Goal: Information Seeking & Learning: Learn about a topic

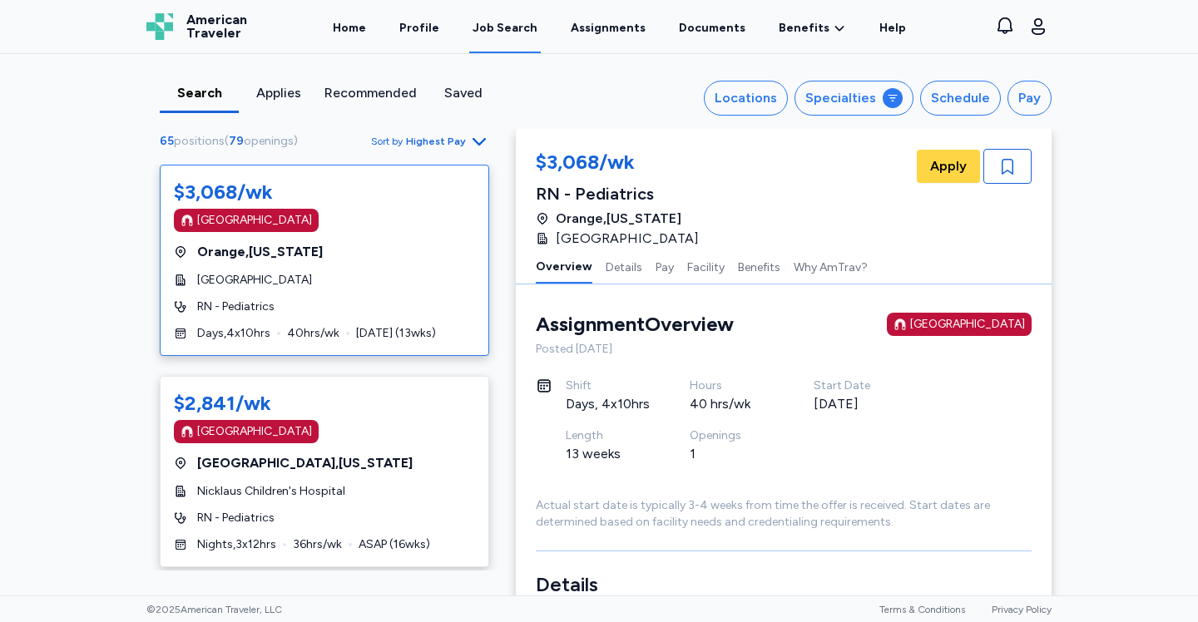
click at [92, 220] on div "Search Applies Recommended Saved Locations Specialties Schedule Pay 65 position…" at bounding box center [599, 324] width 1198 height 541
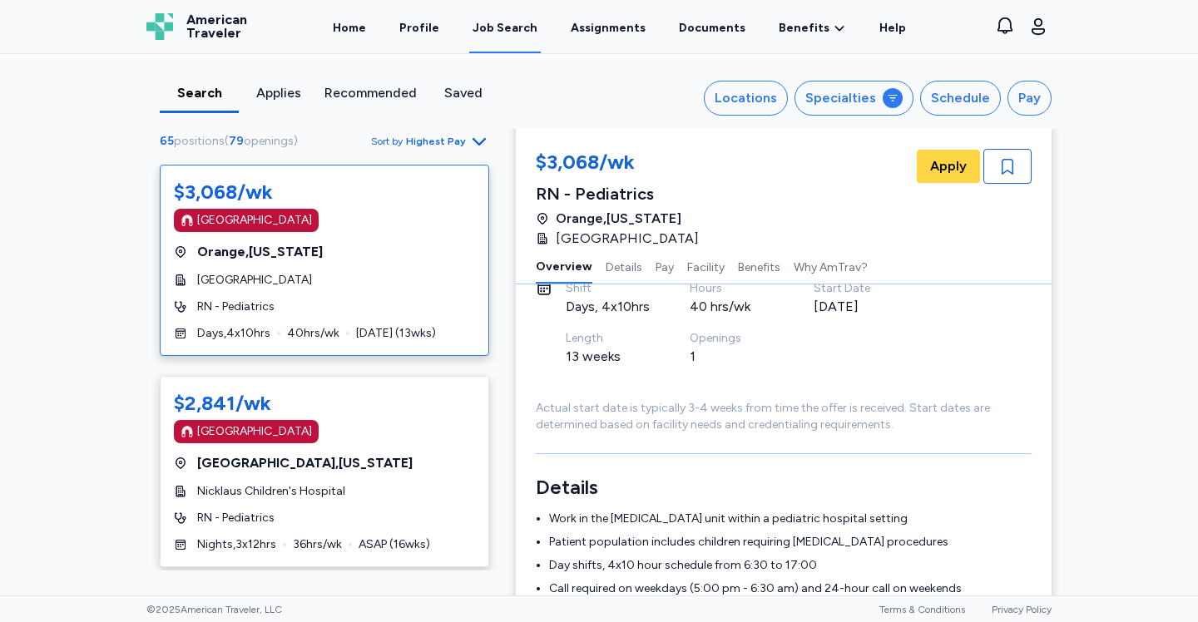
scroll to position [147, 0]
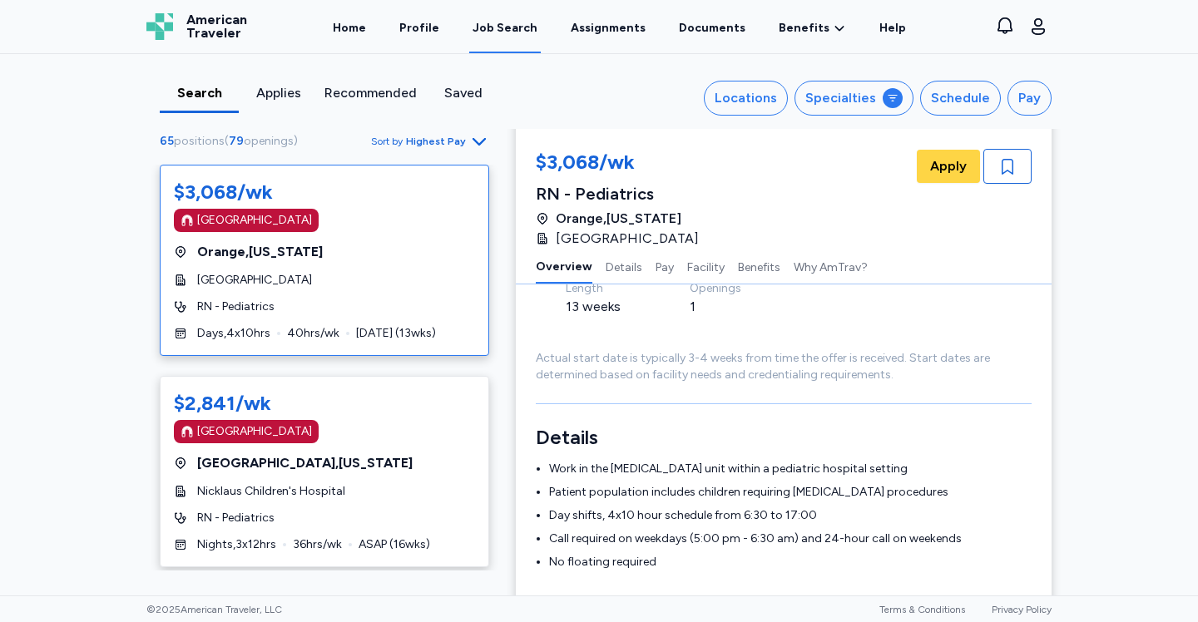
click at [493, 369] on div "$3,068/wk [GEOGRAPHIC_DATA] [GEOGRAPHIC_DATA] , [US_STATE][GEOGRAPHIC_DATA] of …" at bounding box center [324, 368] width 356 height 406
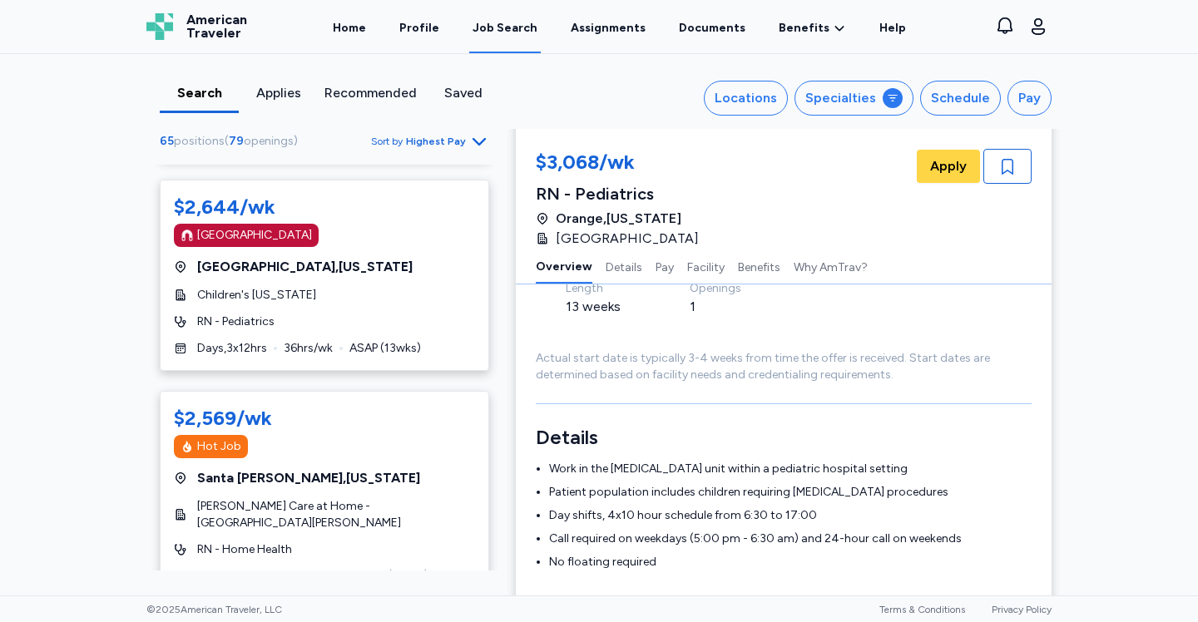
scroll to position [1955, 0]
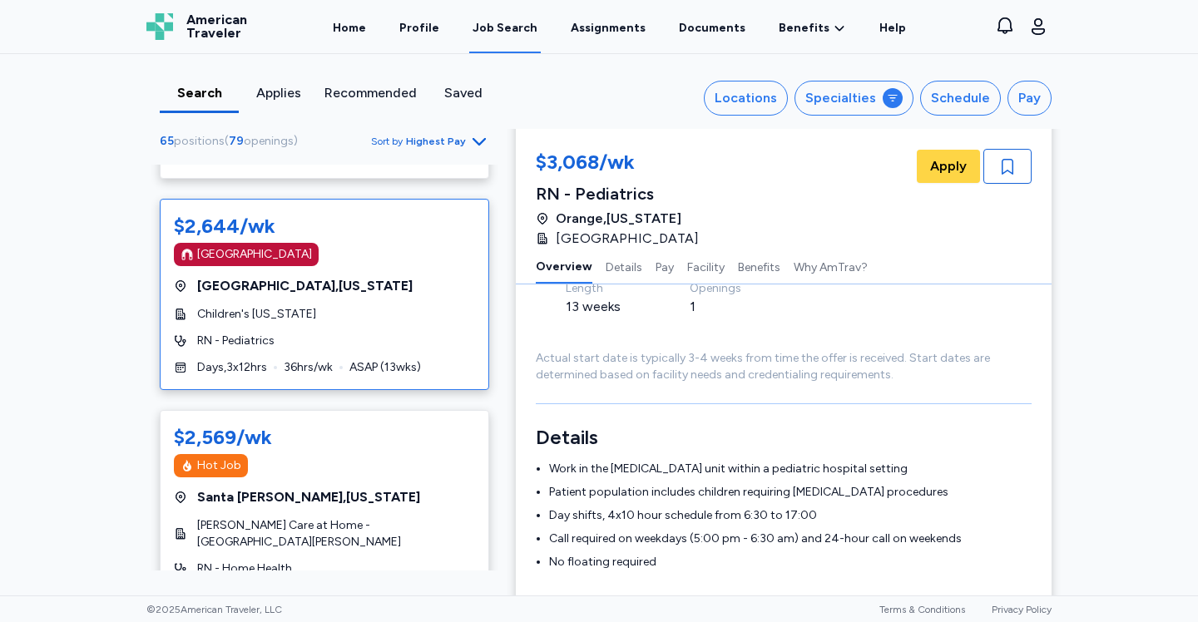
click at [265, 246] on div "[GEOGRAPHIC_DATA]" at bounding box center [254, 254] width 115 height 17
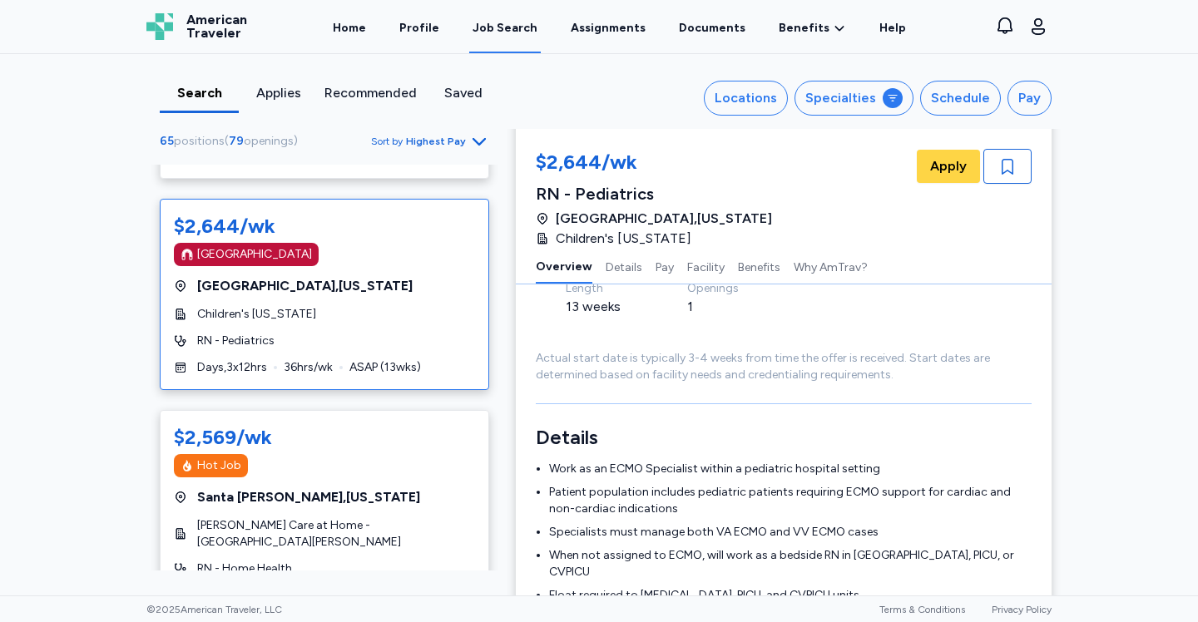
scroll to position [2, 0]
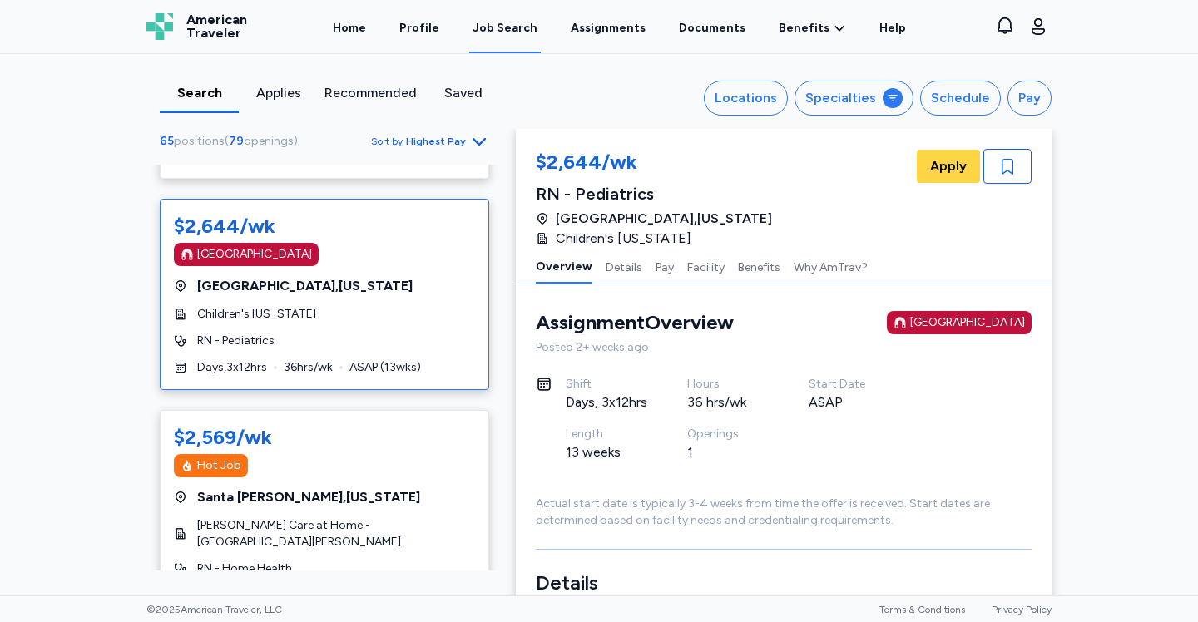
click at [826, 500] on div "Actual start date is typically 3-4 weeks from time the offer is received. Start…" at bounding box center [784, 512] width 496 height 33
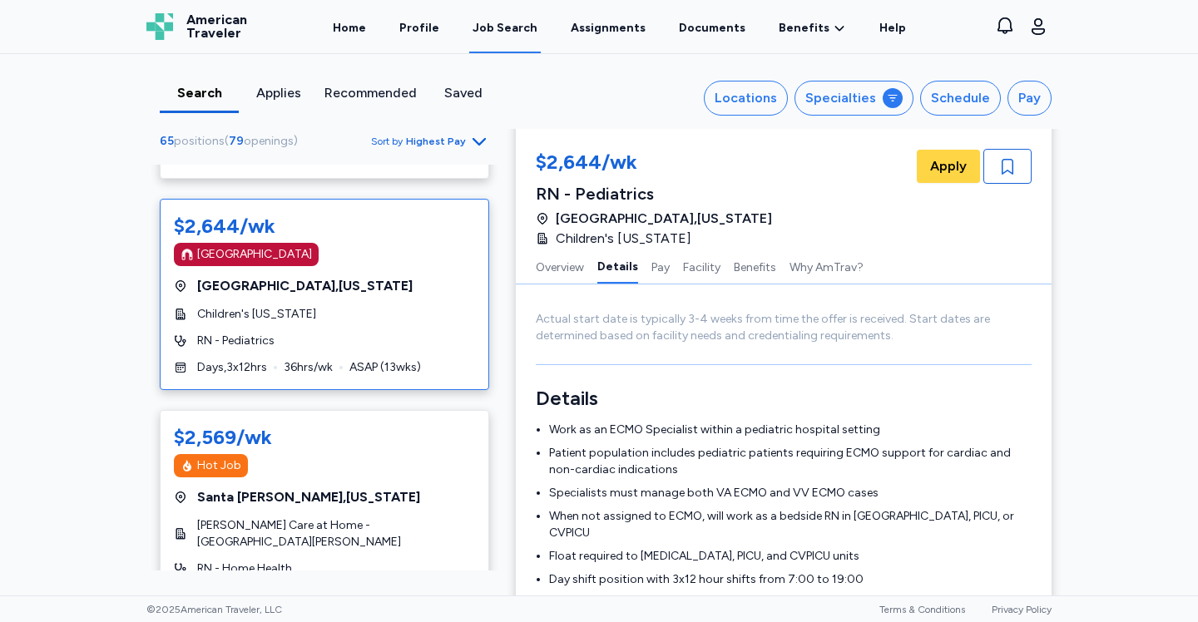
scroll to position [252, 0]
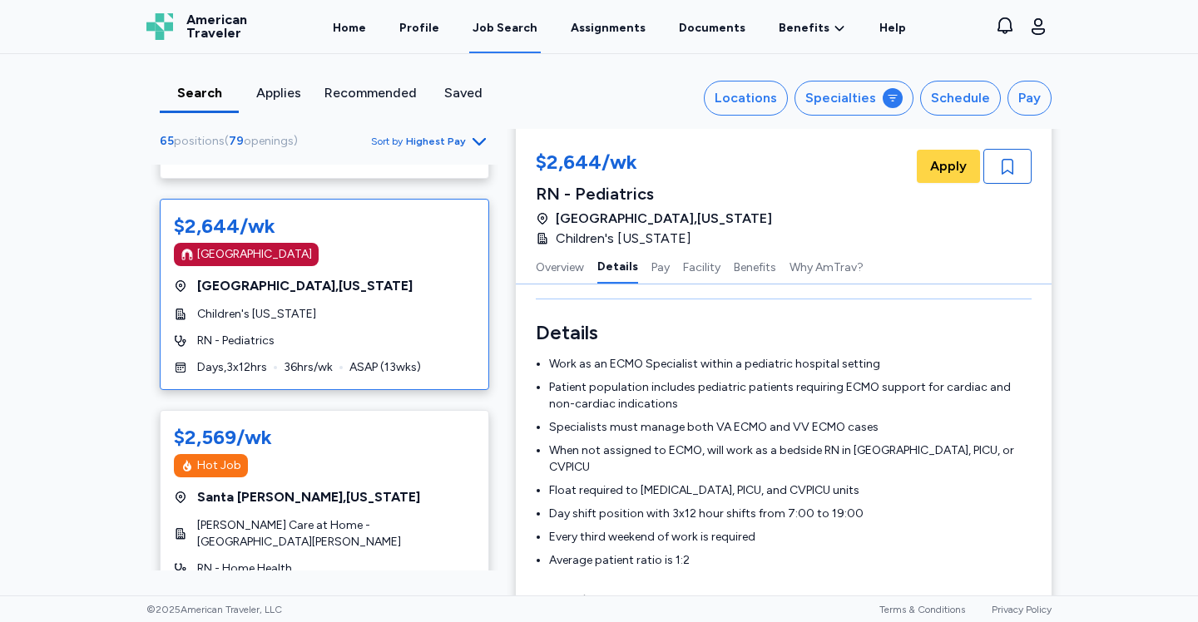
click at [492, 385] on div "$3,068/wk [GEOGRAPHIC_DATA] [GEOGRAPHIC_DATA] , [US_STATE][GEOGRAPHIC_DATA] of …" at bounding box center [324, 368] width 356 height 406
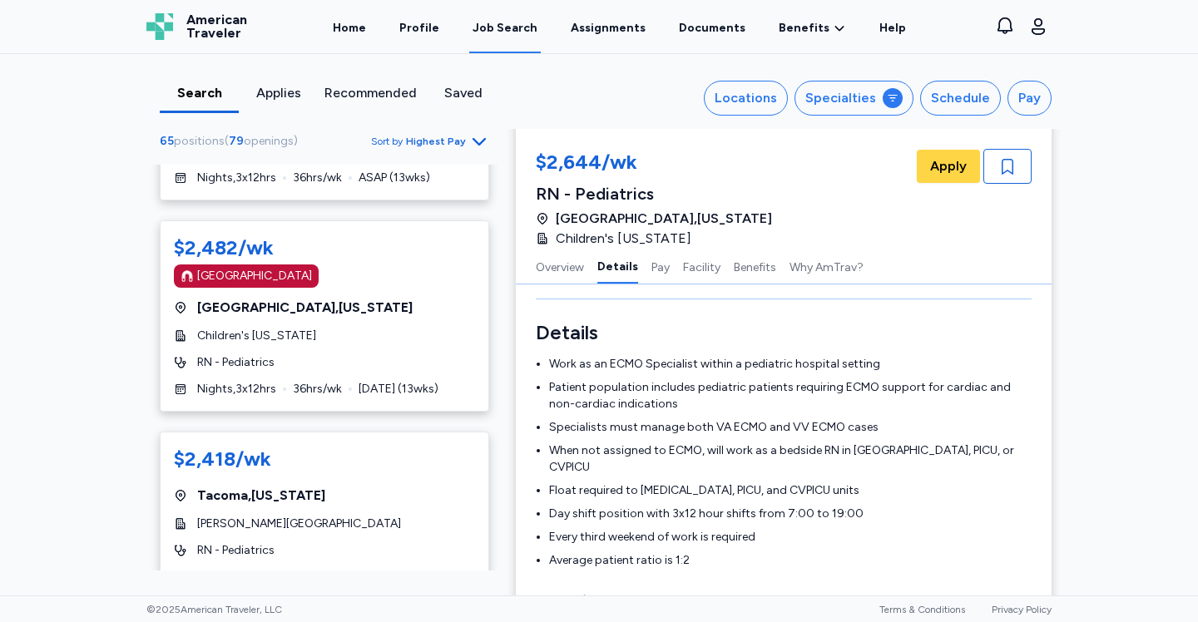
scroll to position [3180, 0]
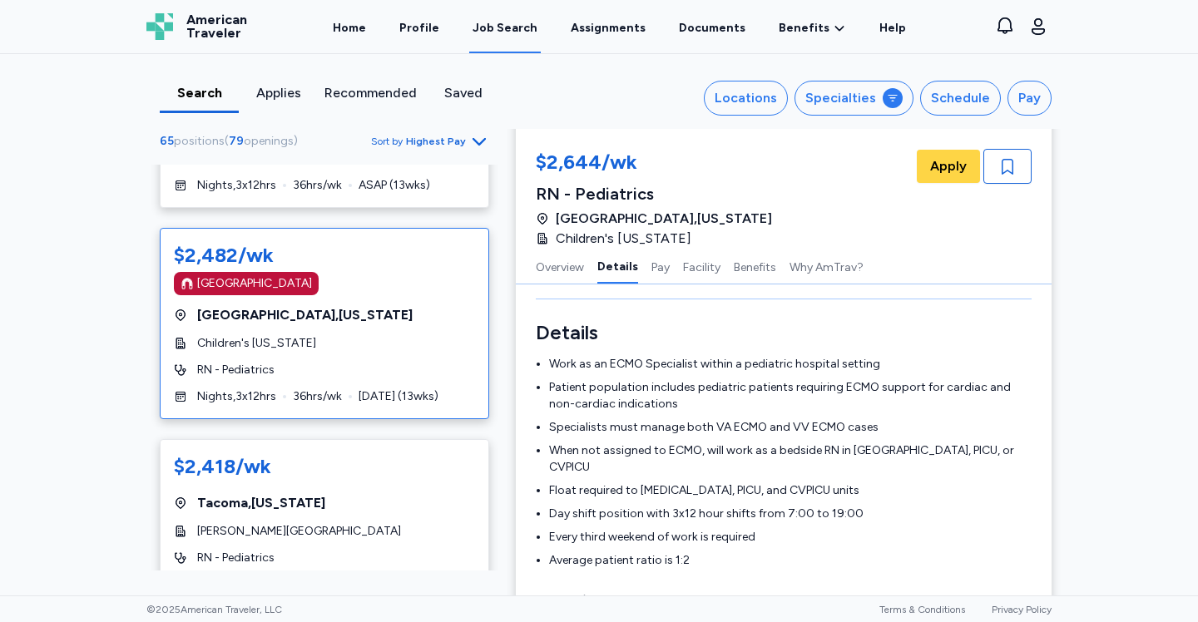
click at [315, 305] on span "[GEOGRAPHIC_DATA] , [US_STATE]" at bounding box center [304, 315] width 215 height 20
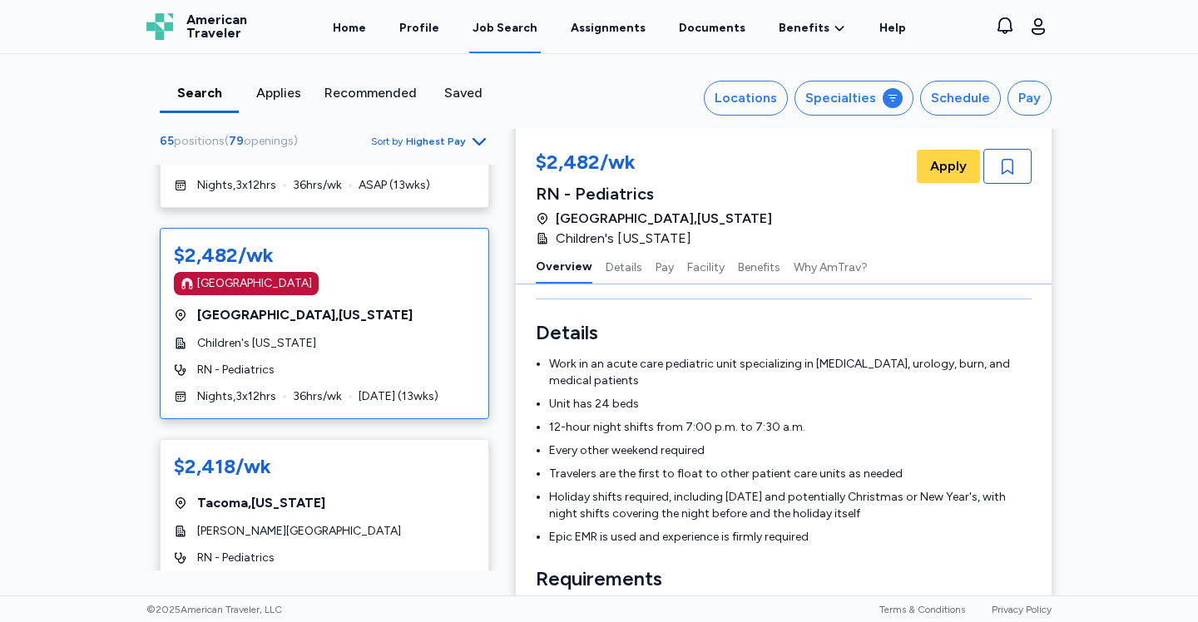
scroll to position [2, 0]
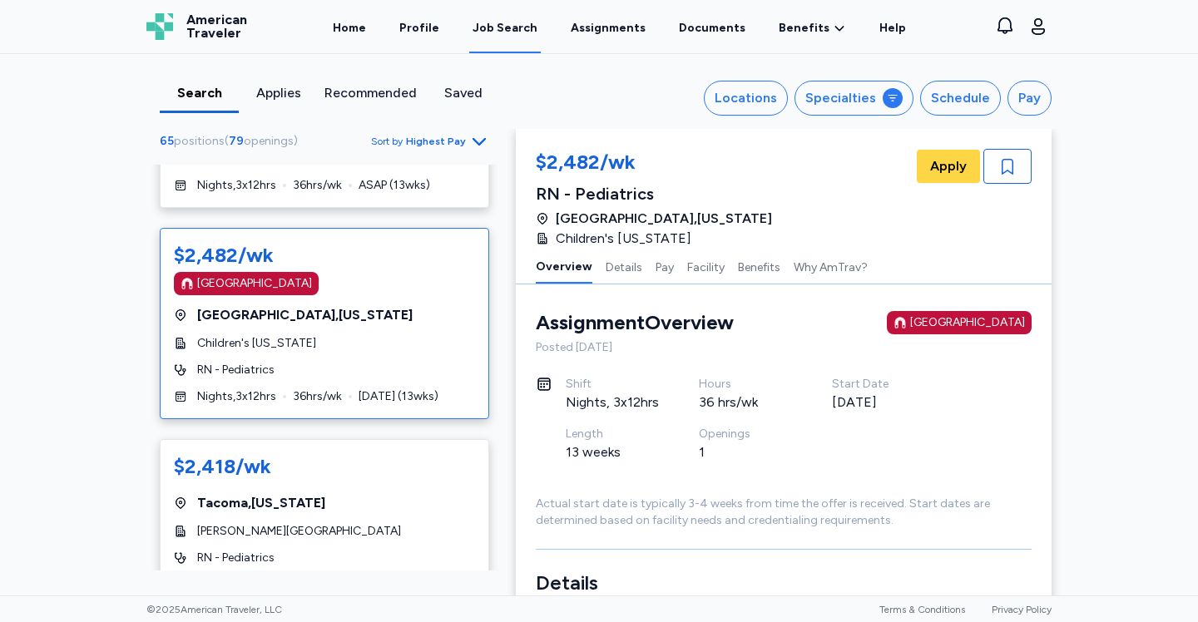
click at [679, 452] on div "Length 13 weeks" at bounding box center [632, 451] width 133 height 50
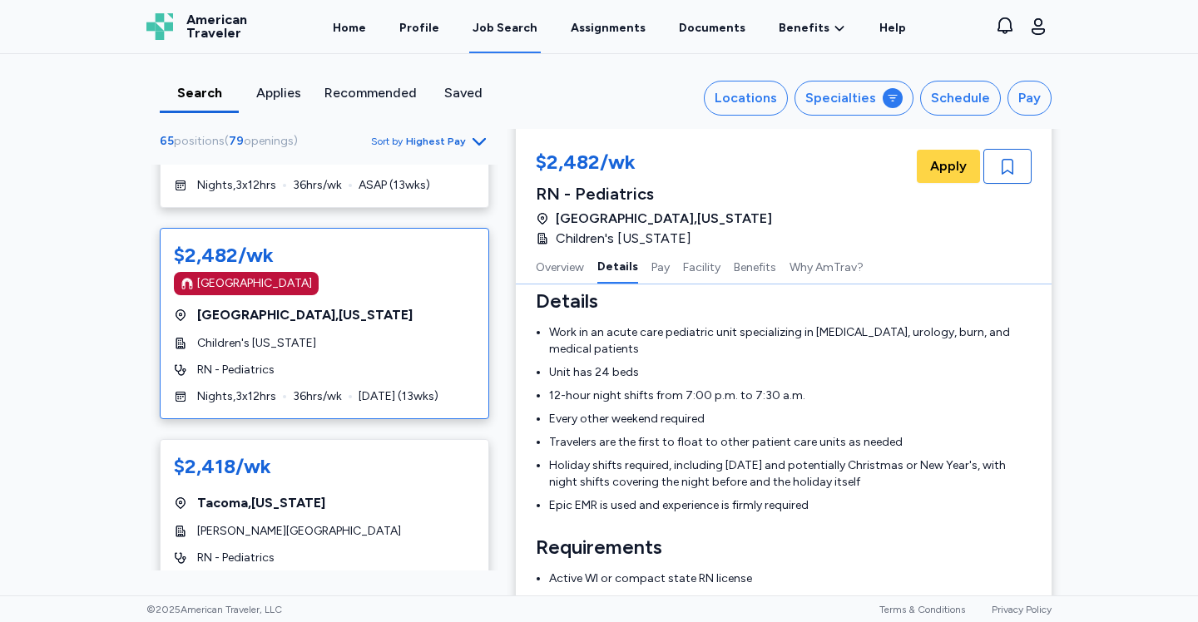
scroll to position [293, 0]
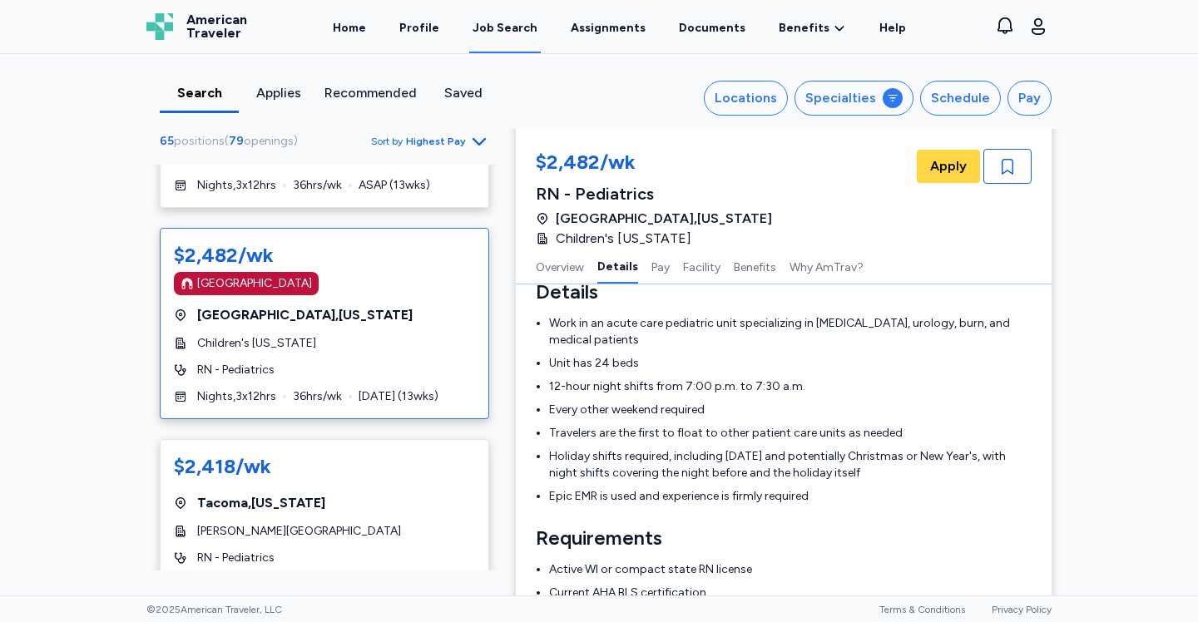
click at [132, 422] on div "Search Applies Recommended Saved Locations Specialties Schedule Pay 65 position…" at bounding box center [599, 324] width 1198 height 541
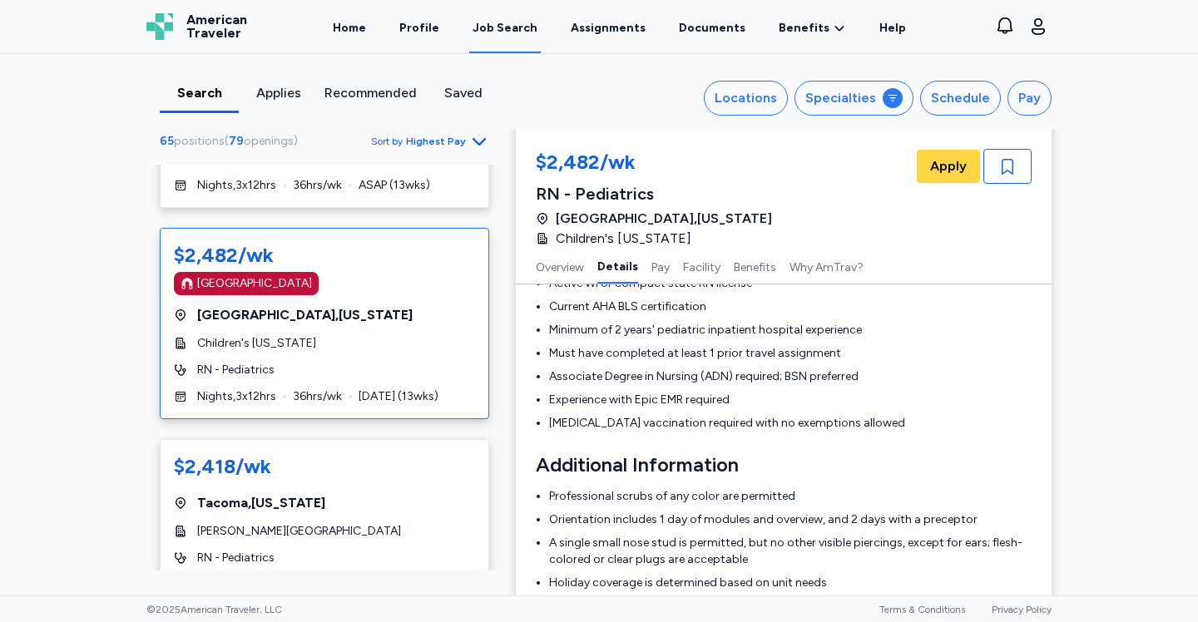
scroll to position [670, 0]
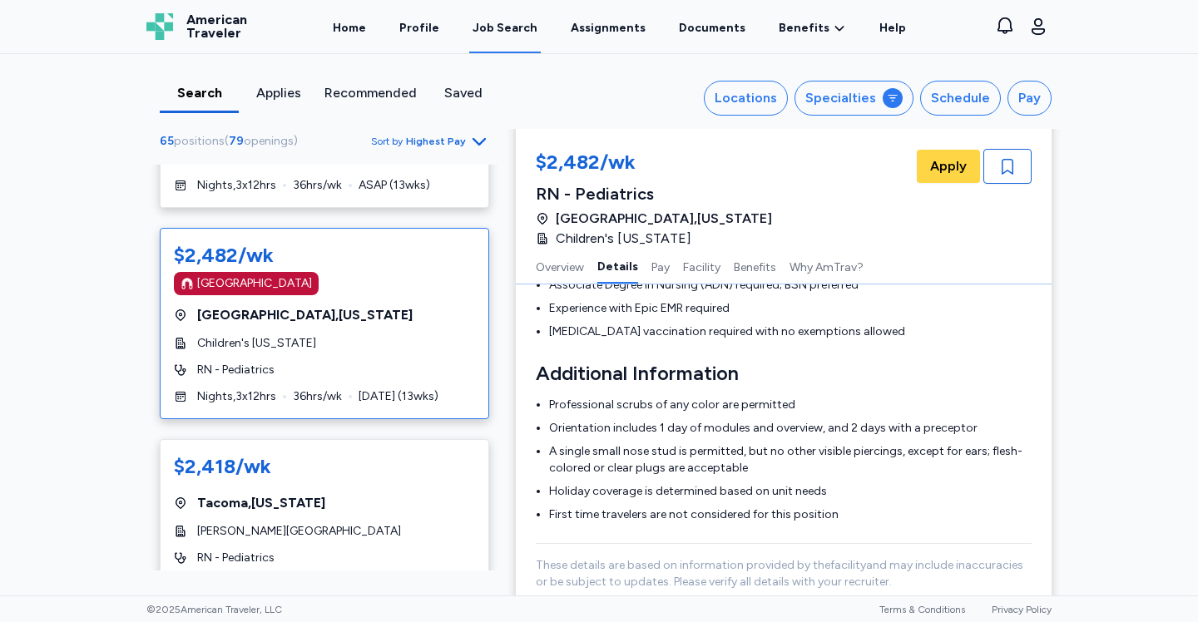
click at [509, 398] on div "65 positions ( 79 openings ) Sort by Highest Pay $3,068/wk [GEOGRAPHIC_DATA] [G…" at bounding box center [324, 351] width 383 height 440
click at [494, 398] on div "$3,068/wk [GEOGRAPHIC_DATA] [GEOGRAPHIC_DATA] , [US_STATE][GEOGRAPHIC_DATA] of …" at bounding box center [324, 368] width 356 height 406
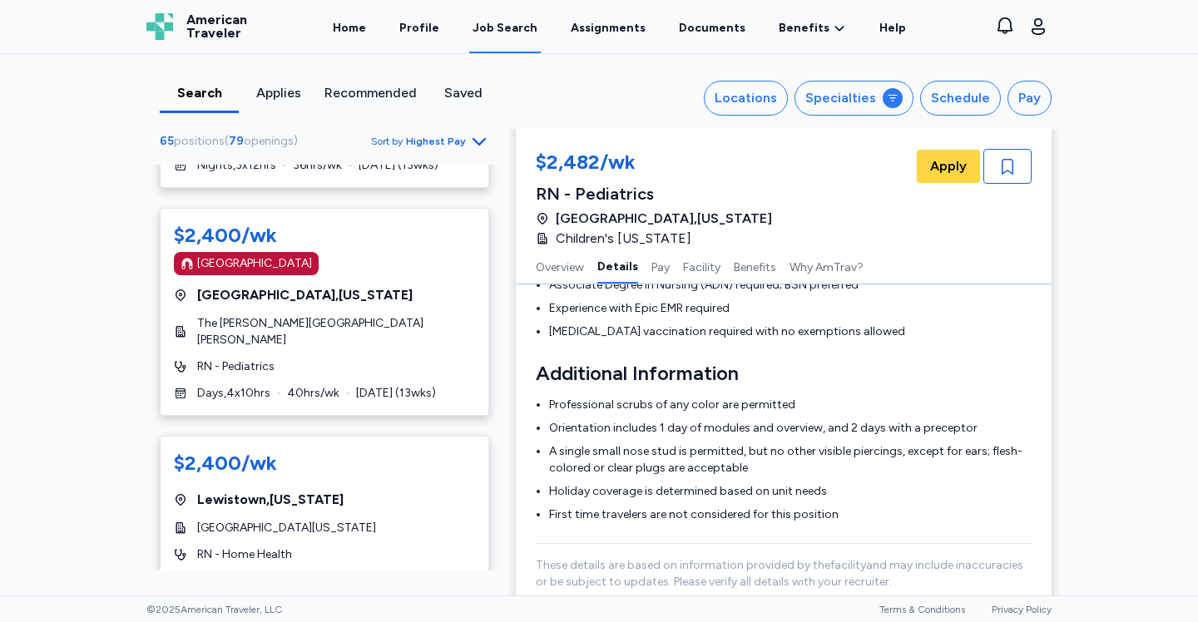
scroll to position [5000, 0]
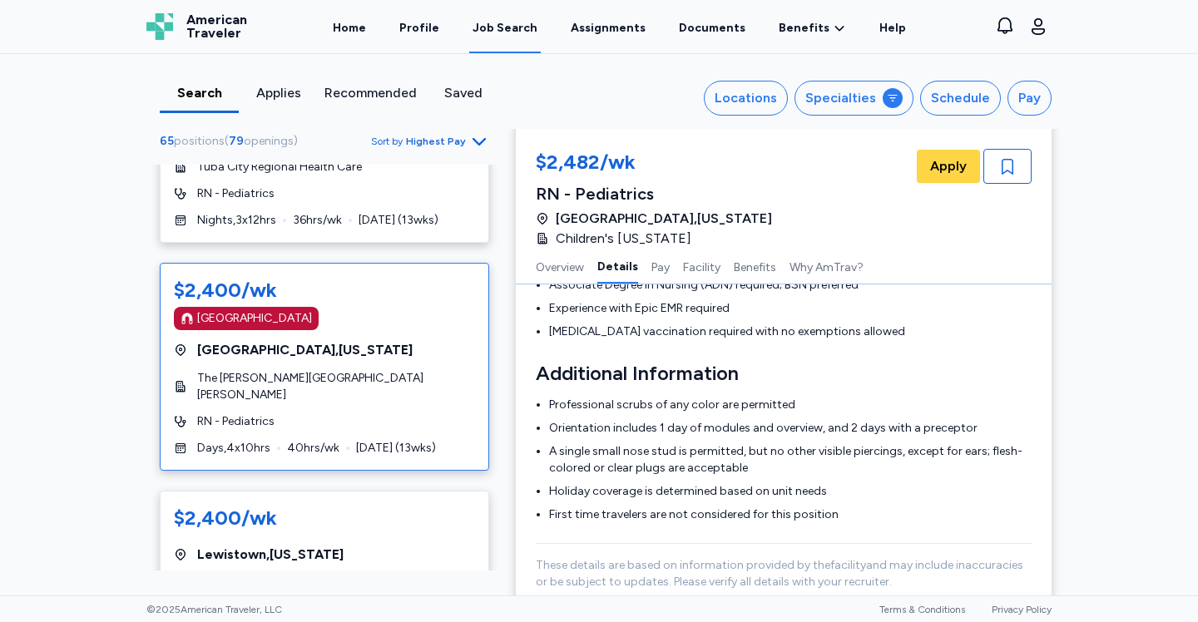
click at [286, 300] on div "$2,400/wk [GEOGRAPHIC_DATA] [GEOGRAPHIC_DATA] , [US_STATE] [GEOGRAPHIC_DATA][PE…" at bounding box center [324, 367] width 329 height 208
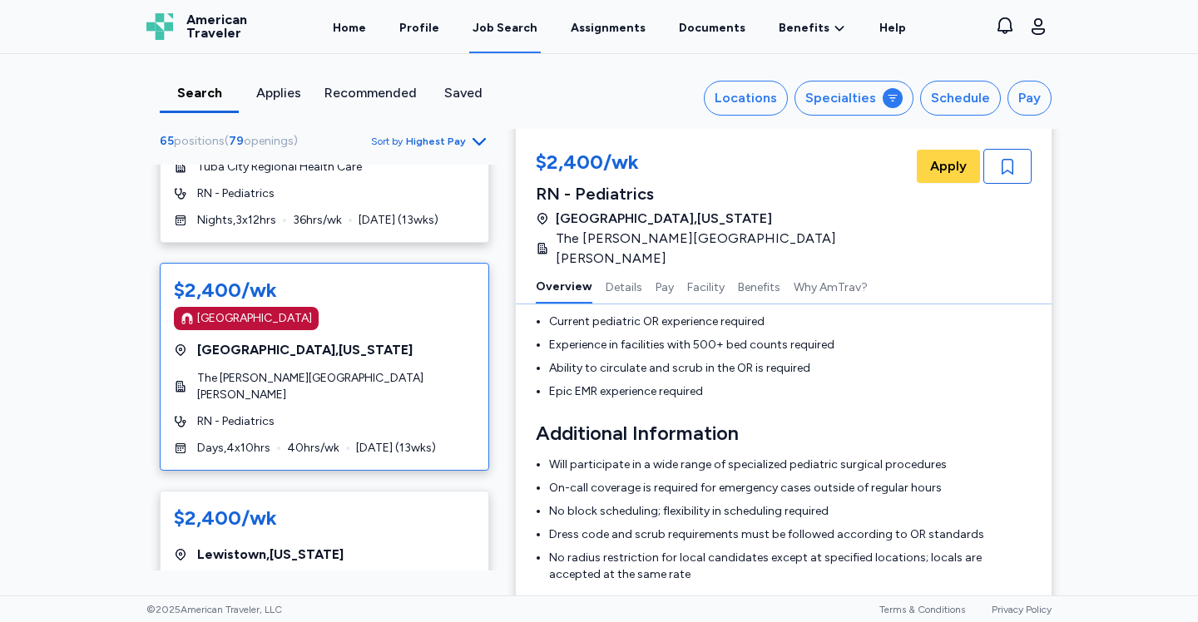
scroll to position [2, 0]
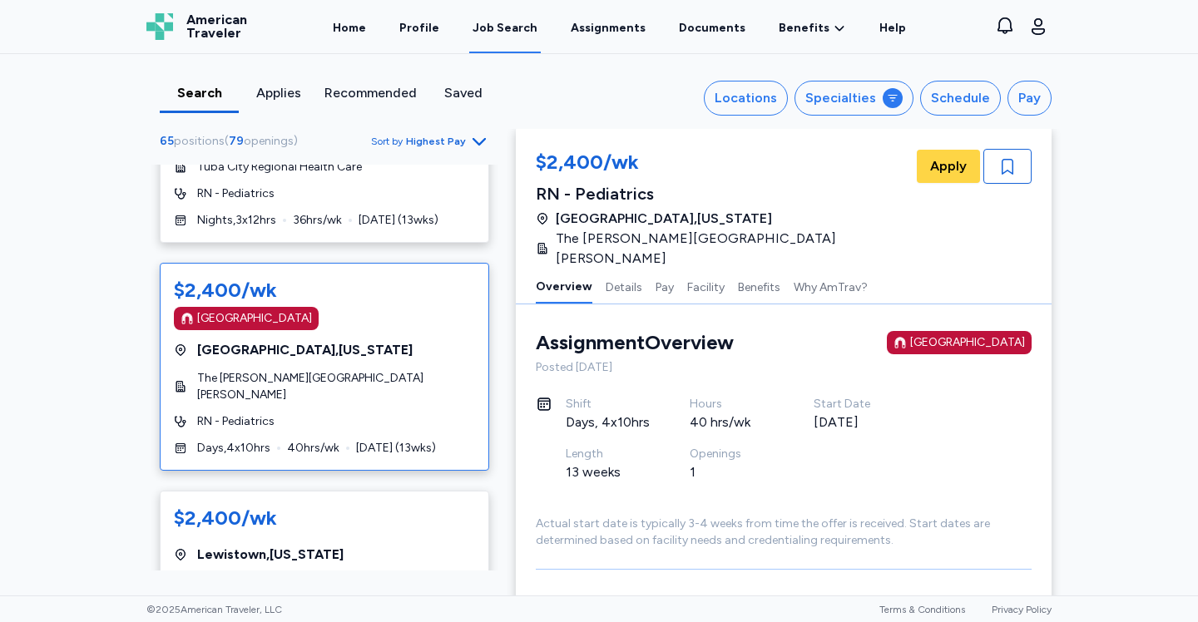
click at [759, 462] on div "1" at bounding box center [731, 472] width 84 height 20
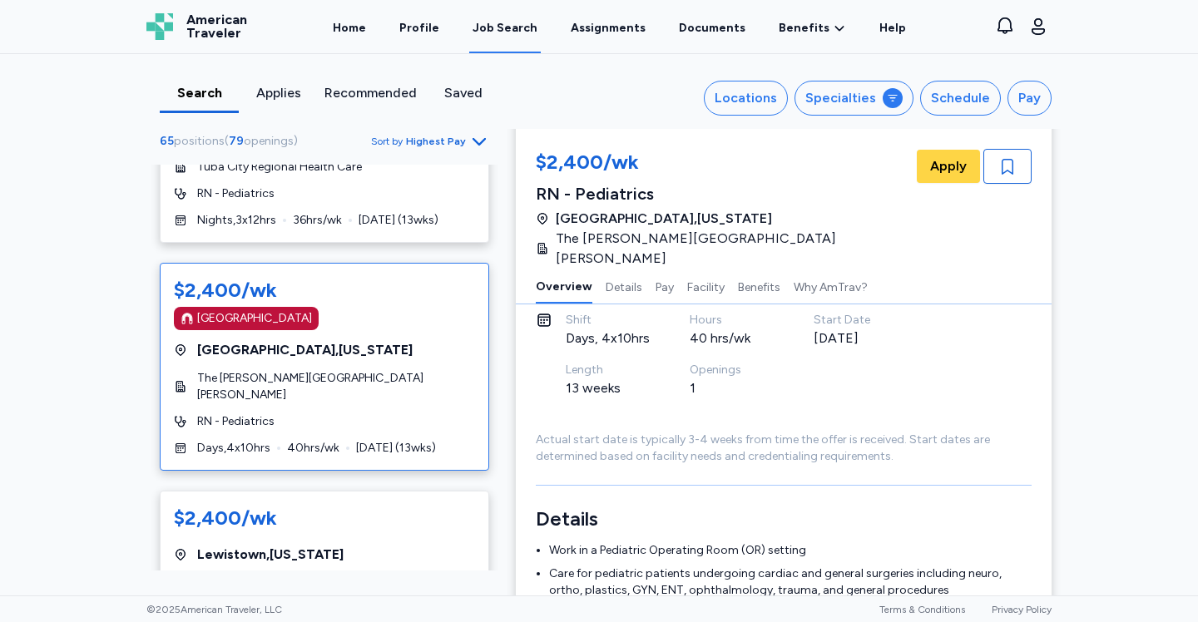
scroll to position [268, 0]
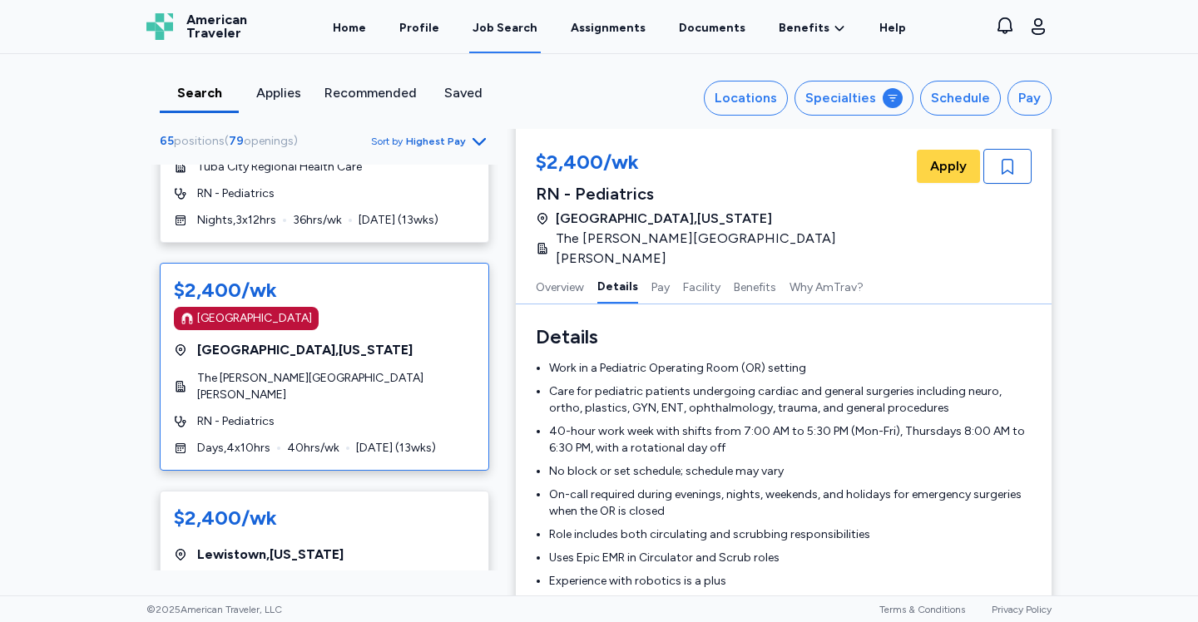
click at [495, 439] on div "$3,068/wk [GEOGRAPHIC_DATA] [GEOGRAPHIC_DATA] , [US_STATE][GEOGRAPHIC_DATA] of …" at bounding box center [324, 368] width 356 height 406
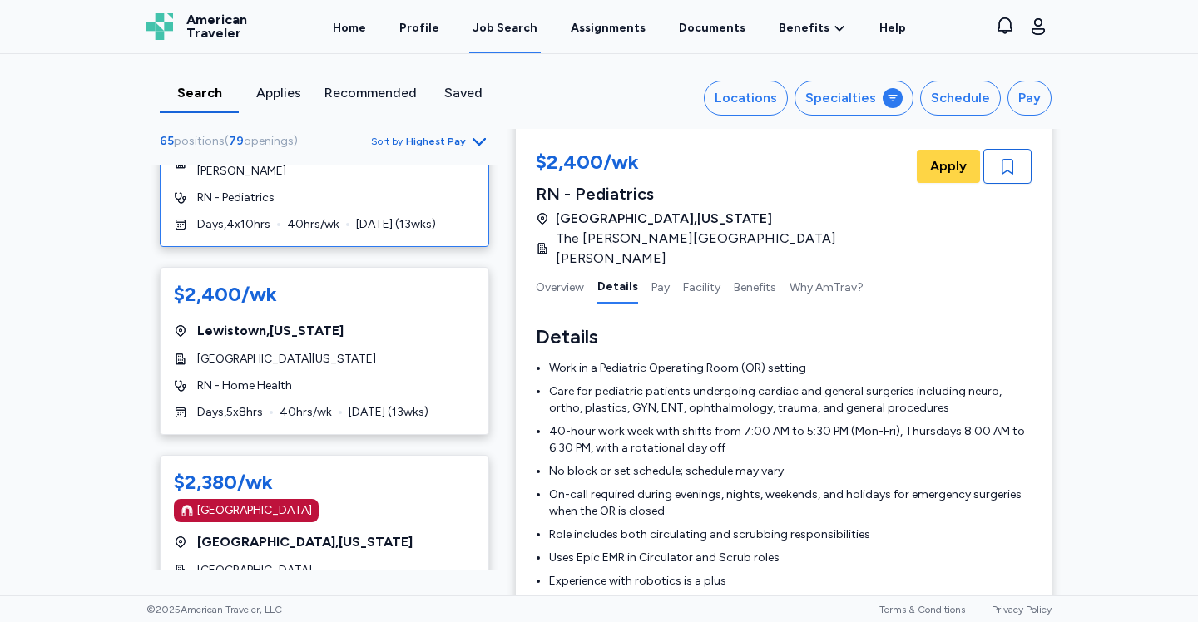
scroll to position [5219, 0]
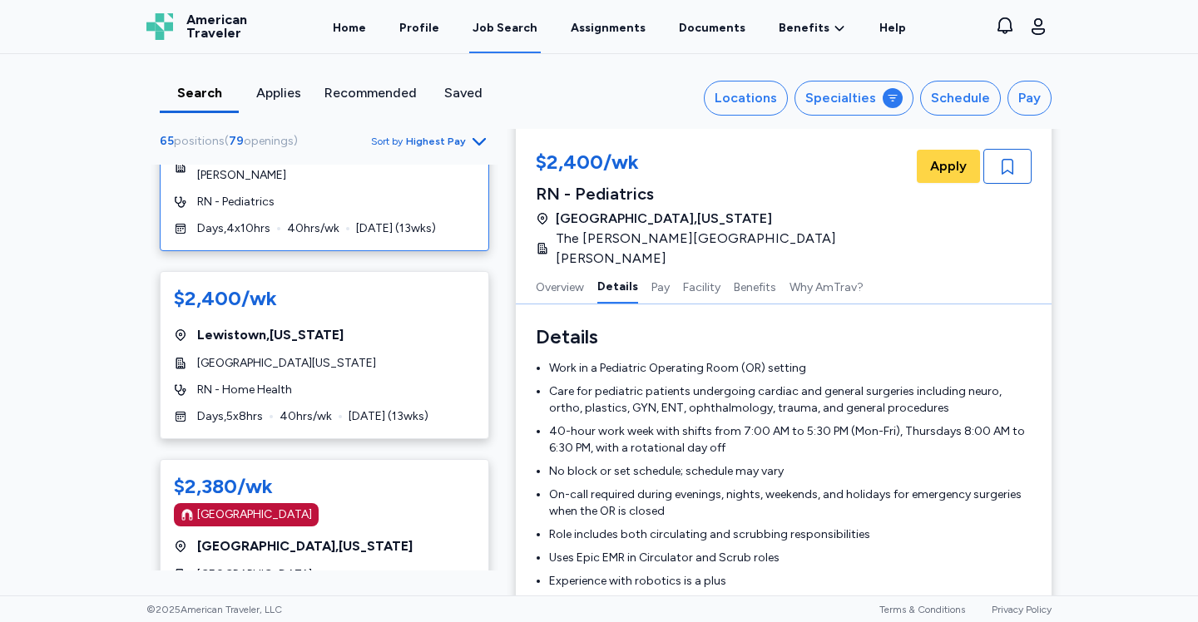
click at [137, 368] on div "65 positions ( 79 openings ) Sort by Highest Pay $3,068/wk [GEOGRAPHIC_DATA] [G…" at bounding box center [324, 351] width 383 height 440
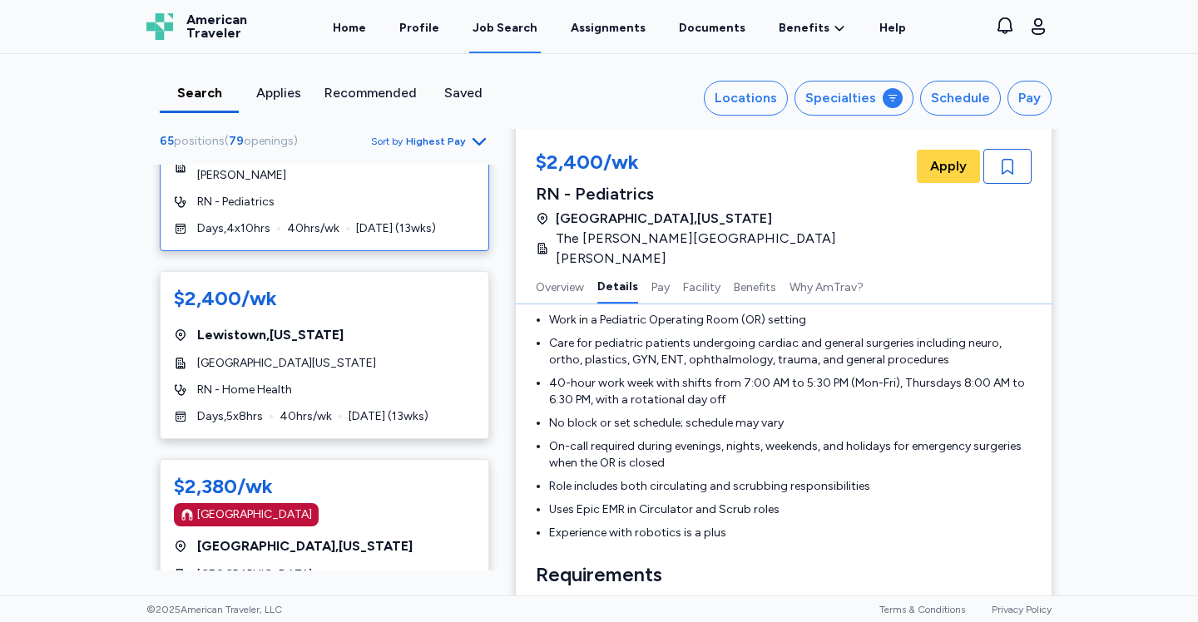
scroll to position [449, 0]
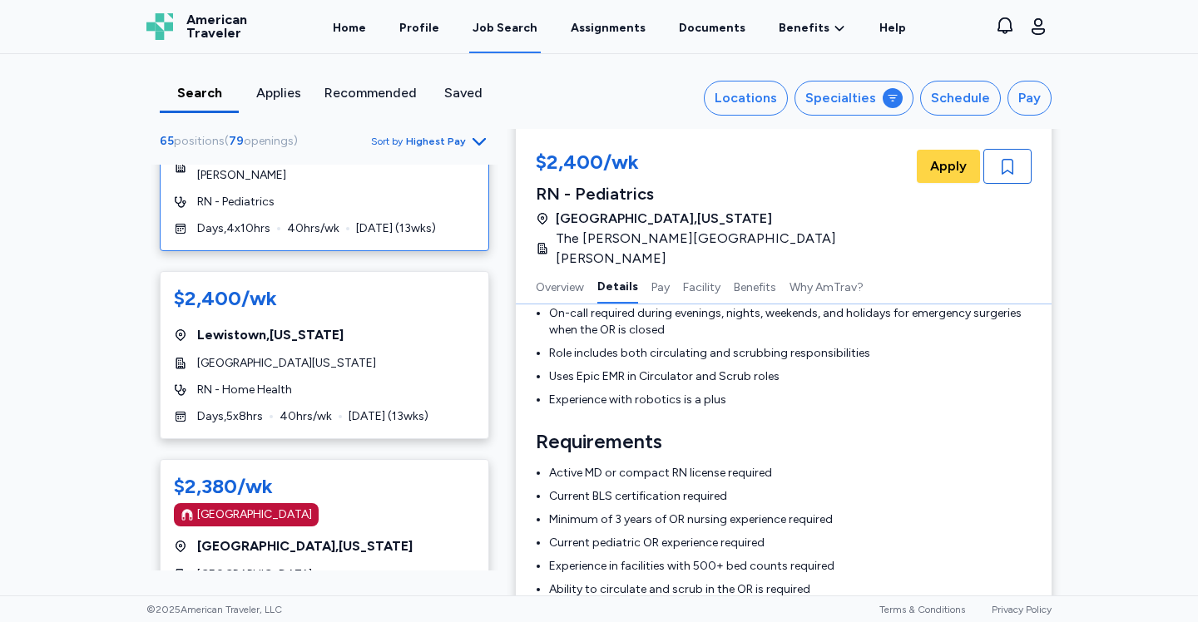
click at [498, 399] on div "$3,068/wk [GEOGRAPHIC_DATA] [GEOGRAPHIC_DATA] , [US_STATE][GEOGRAPHIC_DATA] of …" at bounding box center [324, 368] width 356 height 406
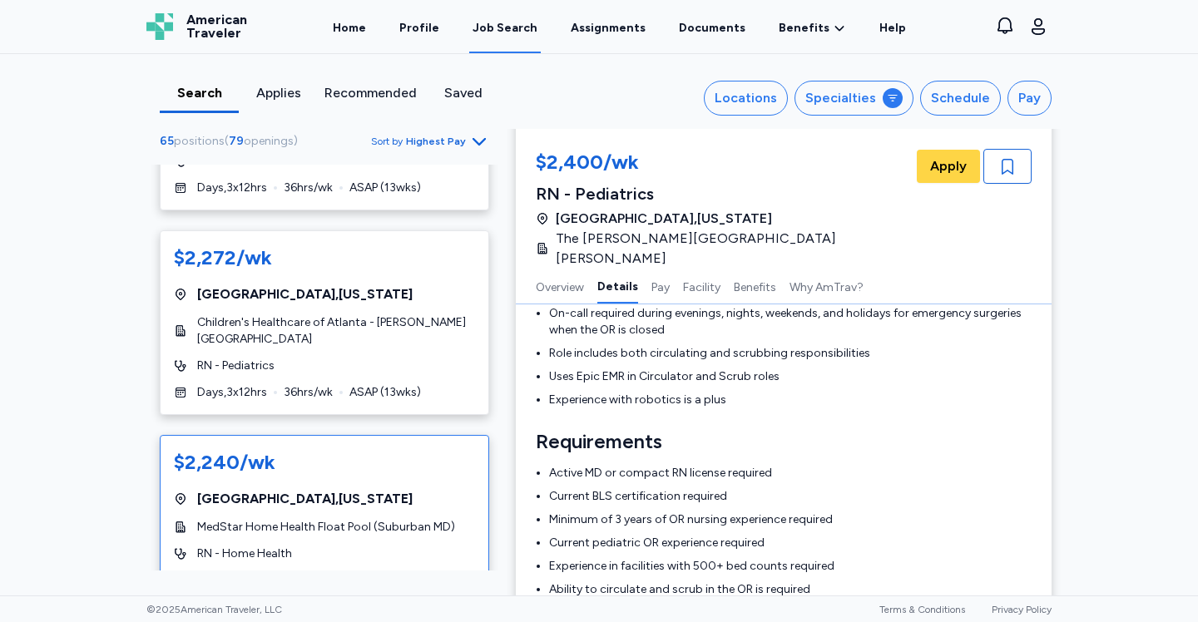
scroll to position [8138, 0]
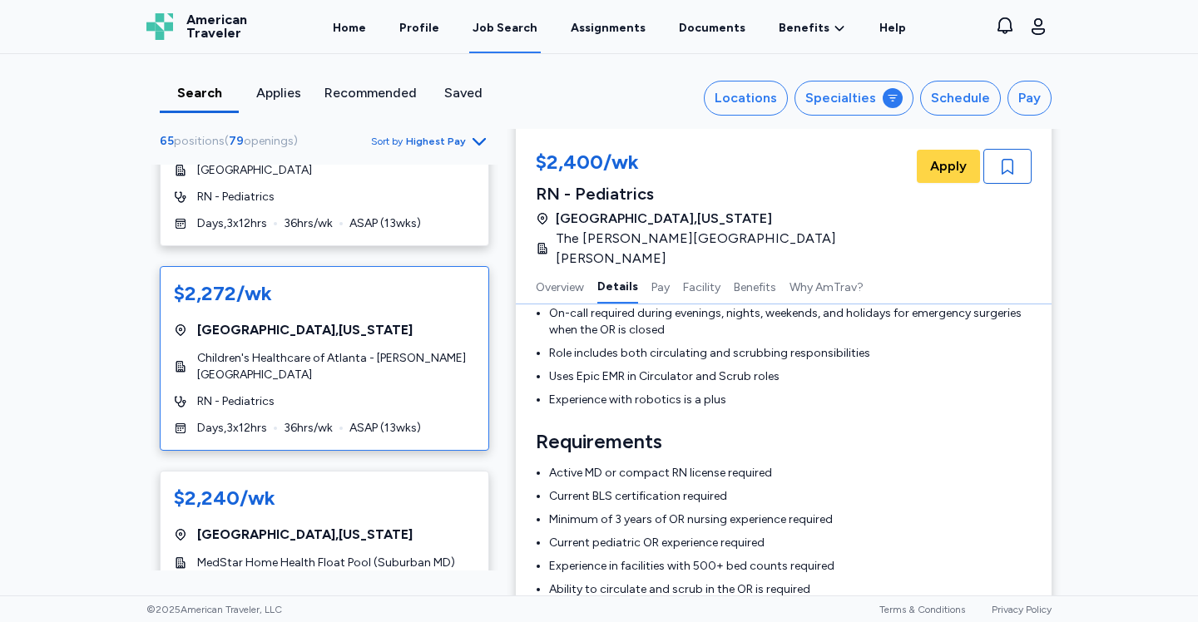
click at [349, 350] on span "Children's Healthcare of Atlanta - [PERSON_NAME][GEOGRAPHIC_DATA]" at bounding box center [336, 366] width 278 height 33
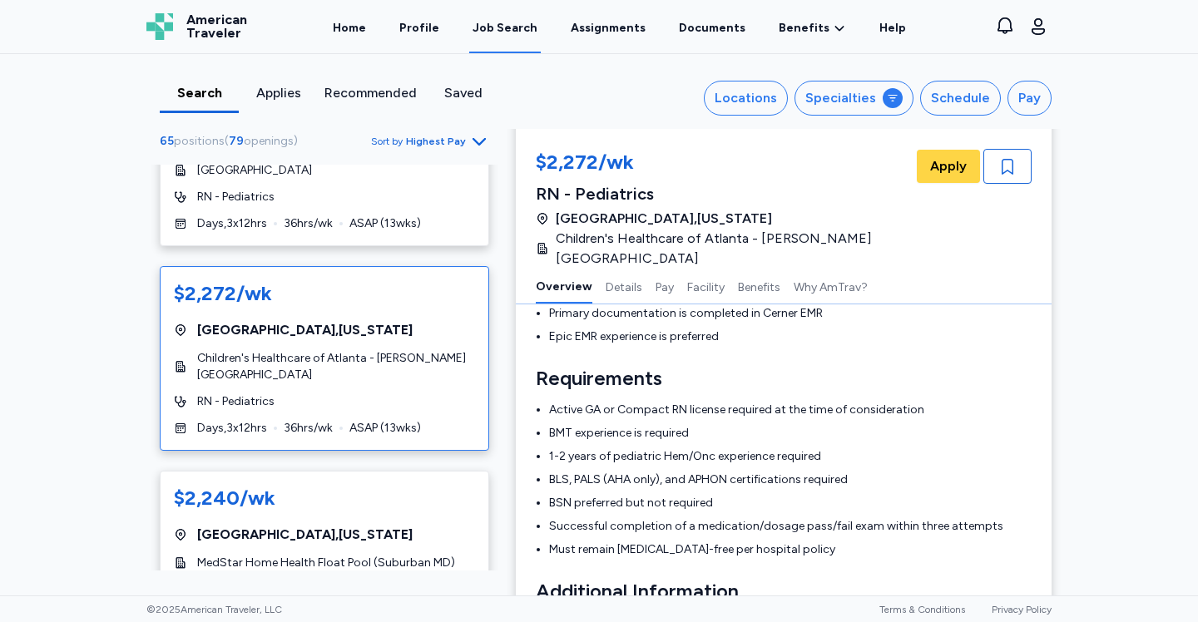
scroll to position [2, 0]
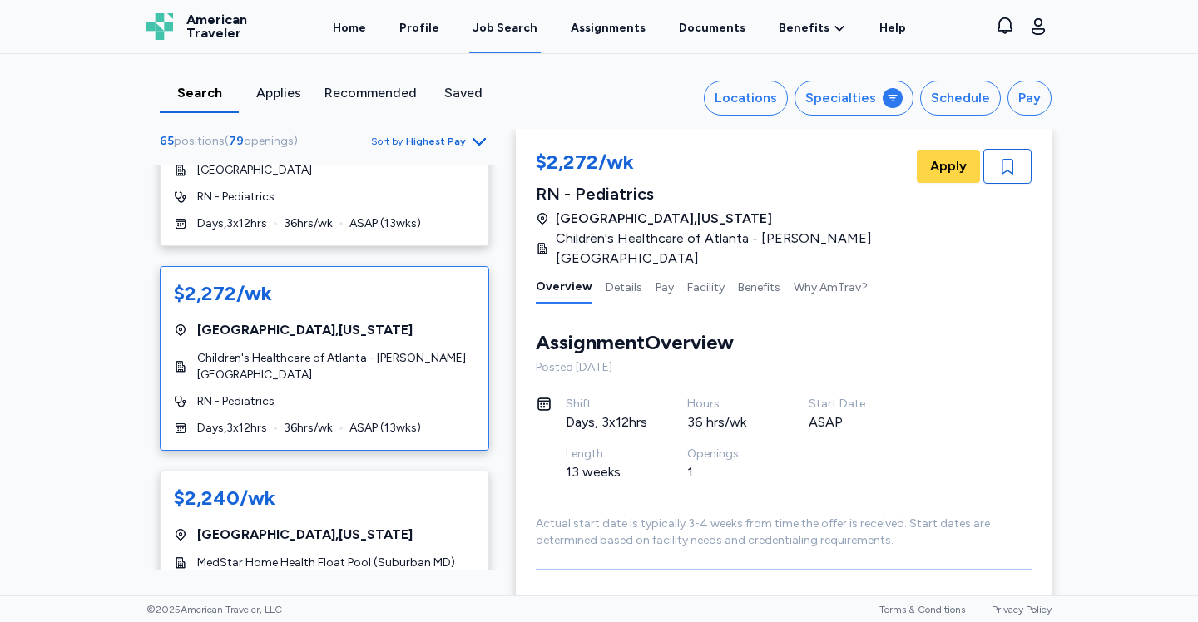
click at [858, 486] on div "Assignment Overview Overview Posted [DATE] Shift Days, 3x12hrs Hours 36 hrs/wk …" at bounding box center [784, 439] width 496 height 220
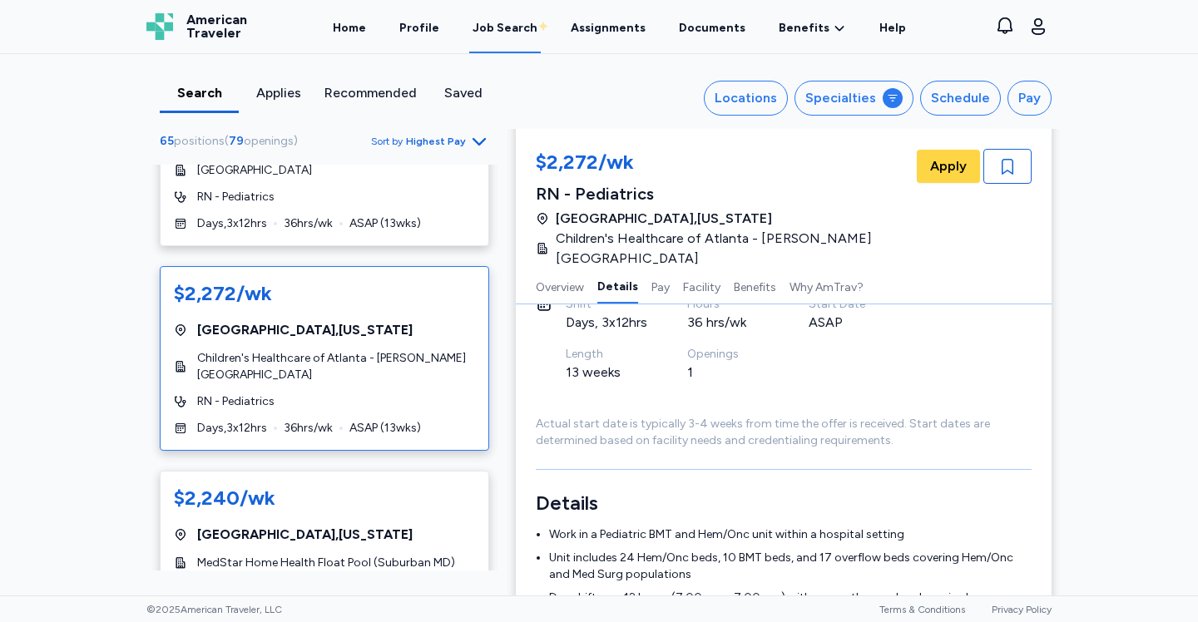
scroll to position [285, 0]
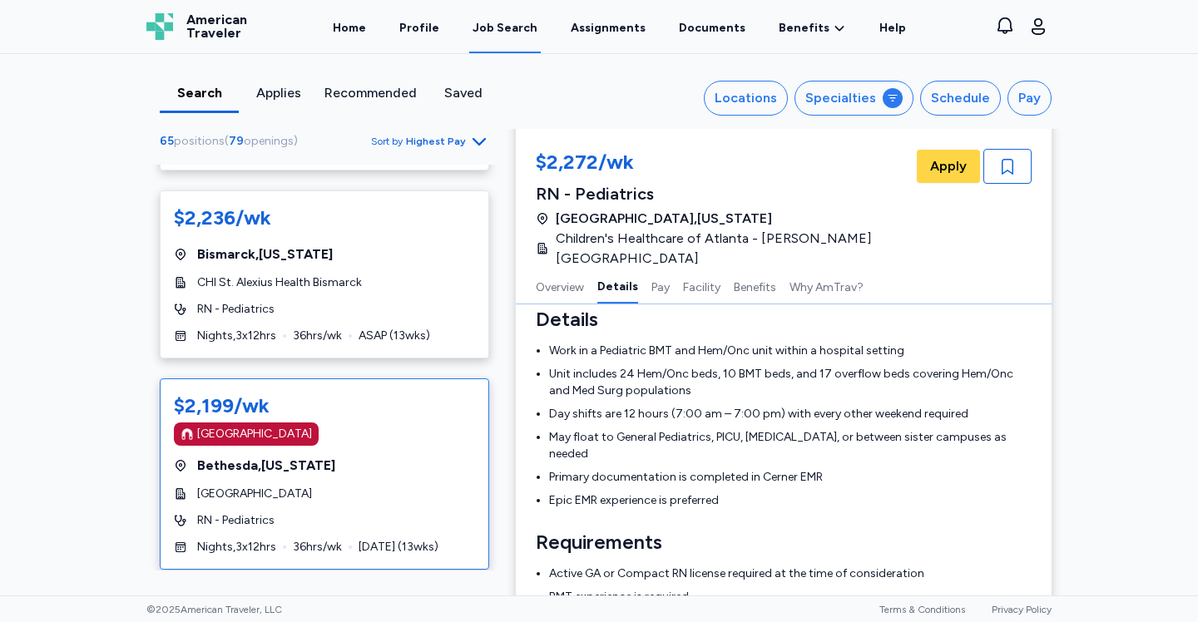
scroll to position [8800, 0]
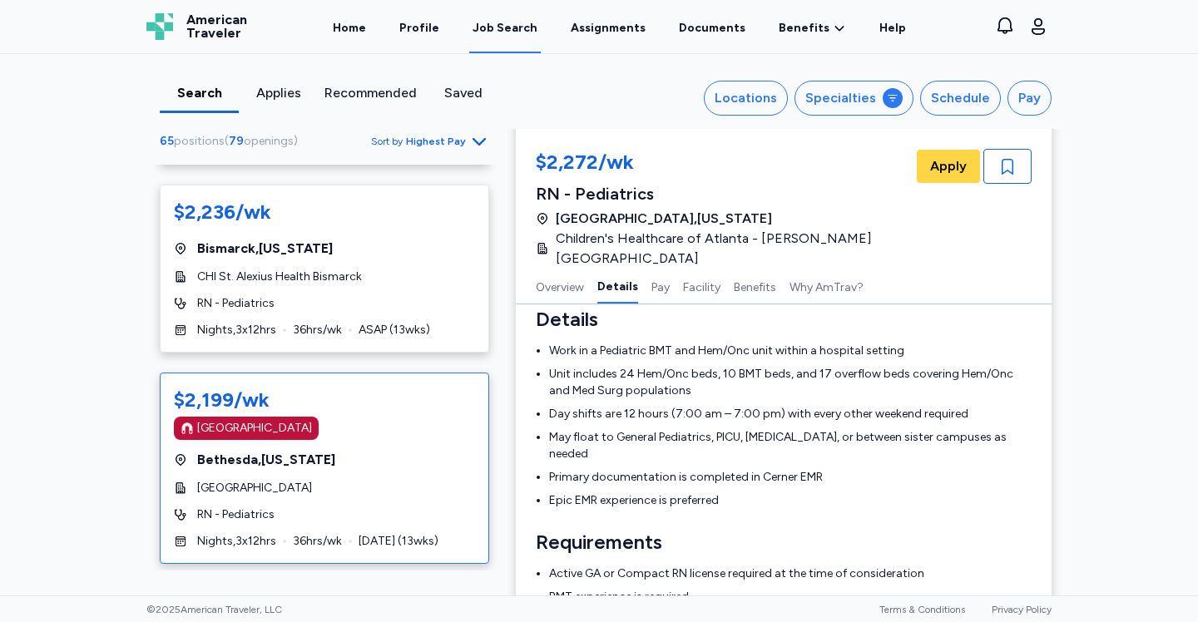
click at [308, 450] on span "[GEOGRAPHIC_DATA] , [US_STATE]" at bounding box center [266, 460] width 138 height 20
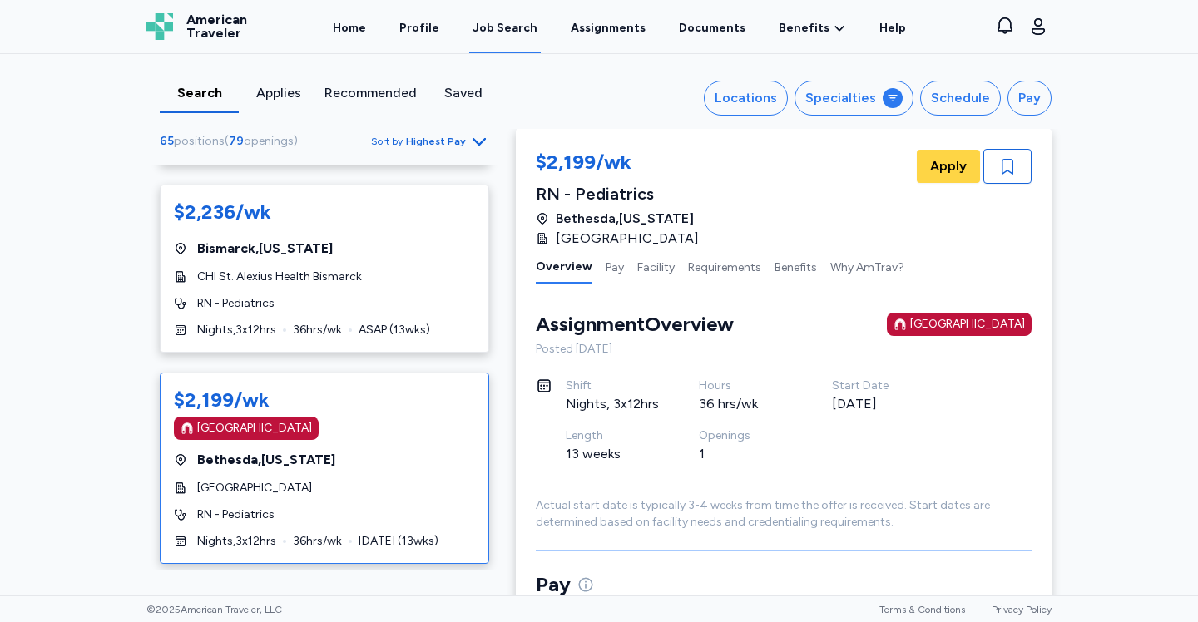
click at [783, 401] on div "36 hrs/wk" at bounding box center [745, 404] width 93 height 20
click at [494, 431] on div "$3,068/wk [GEOGRAPHIC_DATA] [GEOGRAPHIC_DATA] , [US_STATE][GEOGRAPHIC_DATA] of …" at bounding box center [324, 368] width 356 height 406
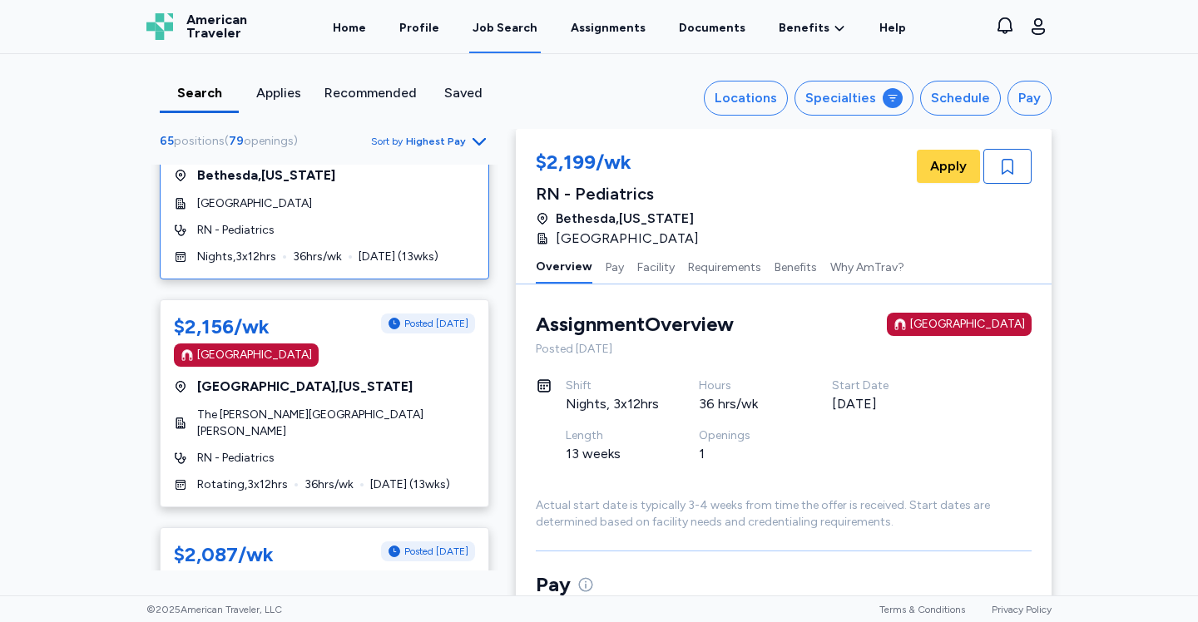
scroll to position [9086, 0]
click at [319, 376] on span "[GEOGRAPHIC_DATA] , [US_STATE]" at bounding box center [304, 386] width 215 height 20
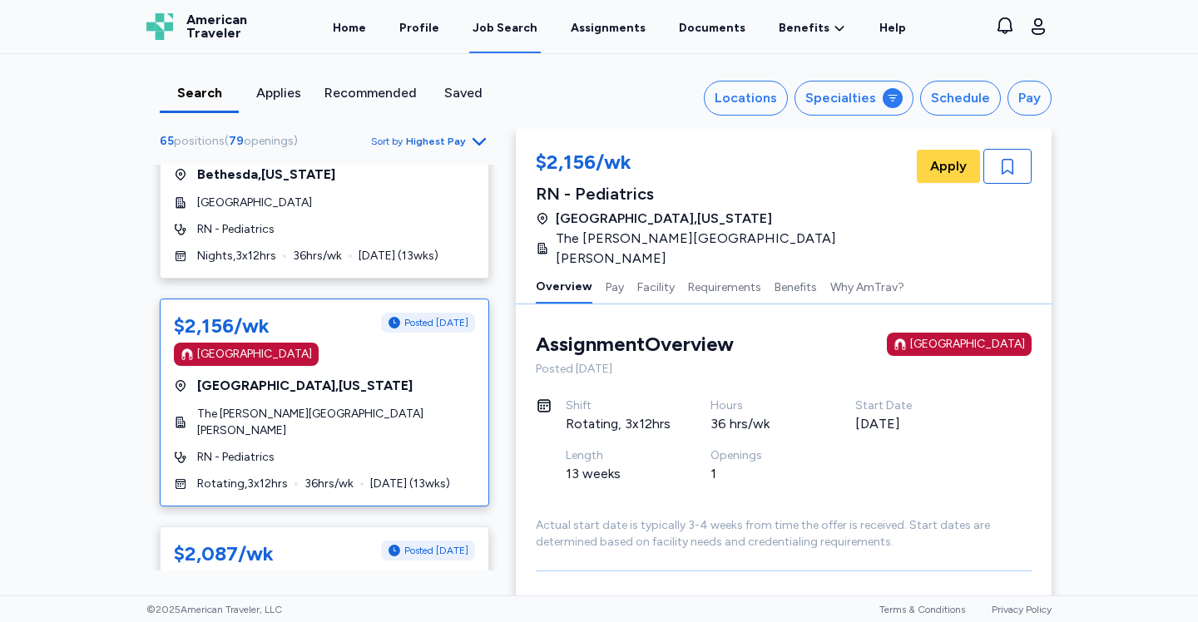
scroll to position [2, 0]
click at [742, 462] on div "1" at bounding box center [762, 472] width 105 height 20
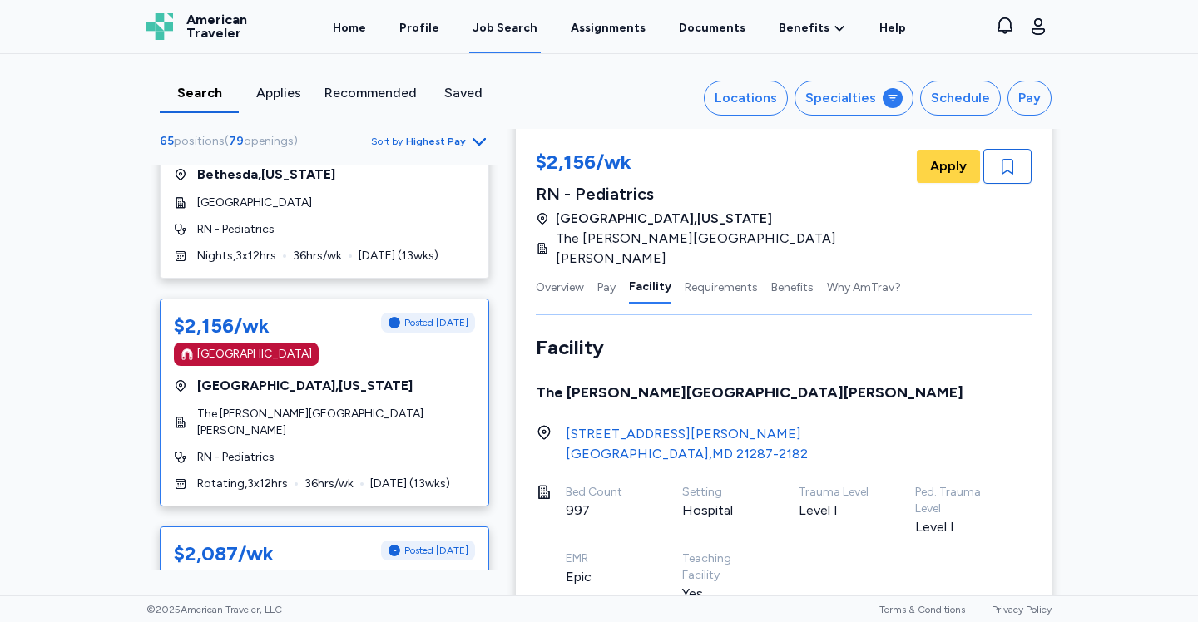
scroll to position [912, 0]
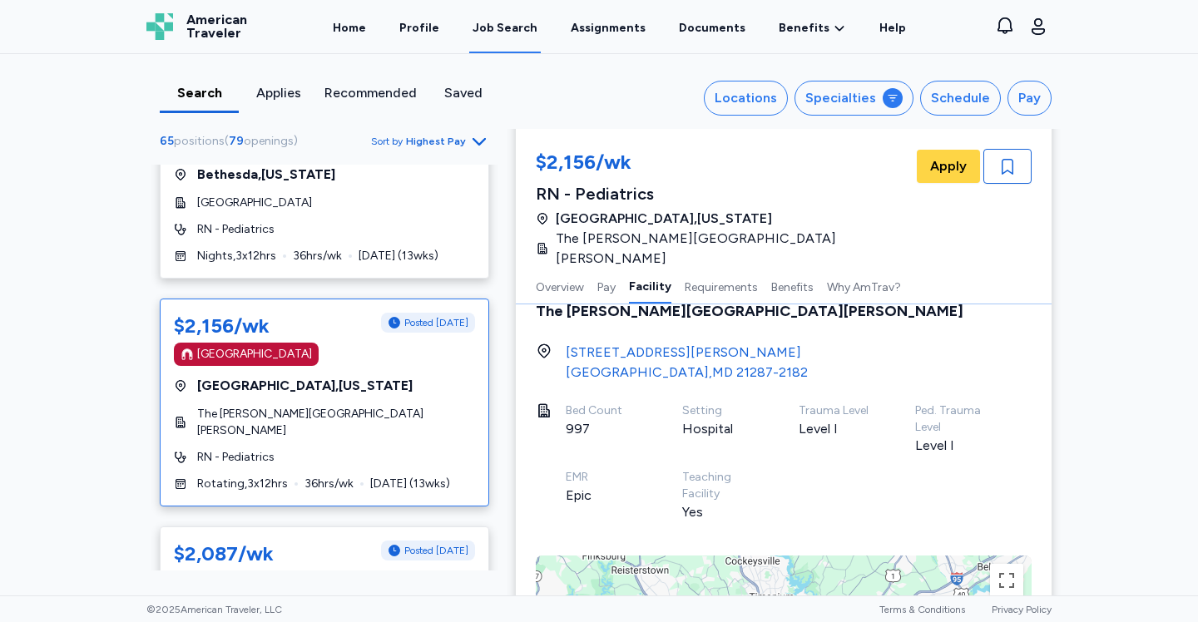
click at [498, 371] on div "$3,068/wk [GEOGRAPHIC_DATA] [GEOGRAPHIC_DATA] , [US_STATE][GEOGRAPHIC_DATA] of …" at bounding box center [324, 368] width 356 height 406
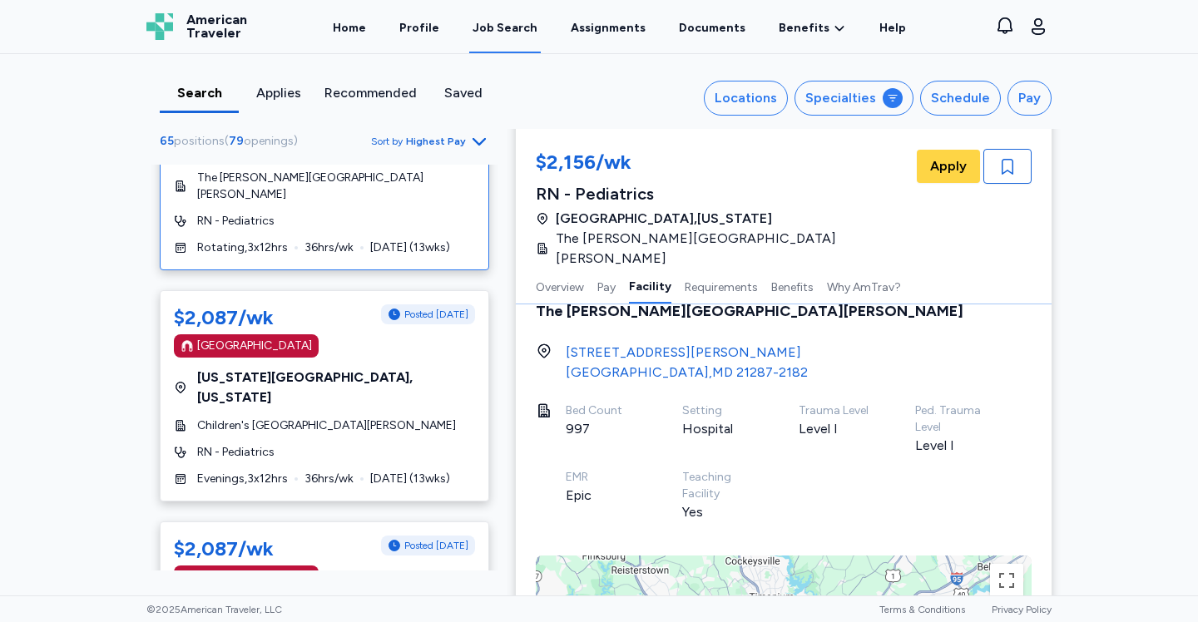
scroll to position [9329, 0]
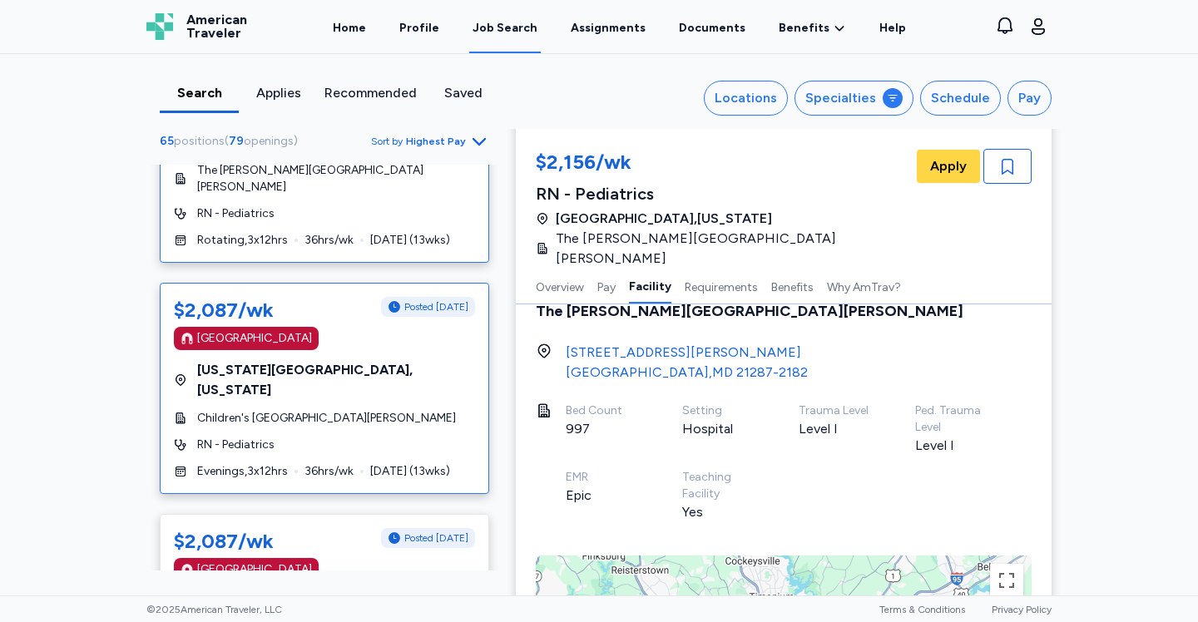
click at [275, 283] on div "$2,087/wk Posted [DATE] [GEOGRAPHIC_DATA] [US_STATE][GEOGRAPHIC_DATA] , [US_STA…" at bounding box center [324, 388] width 329 height 211
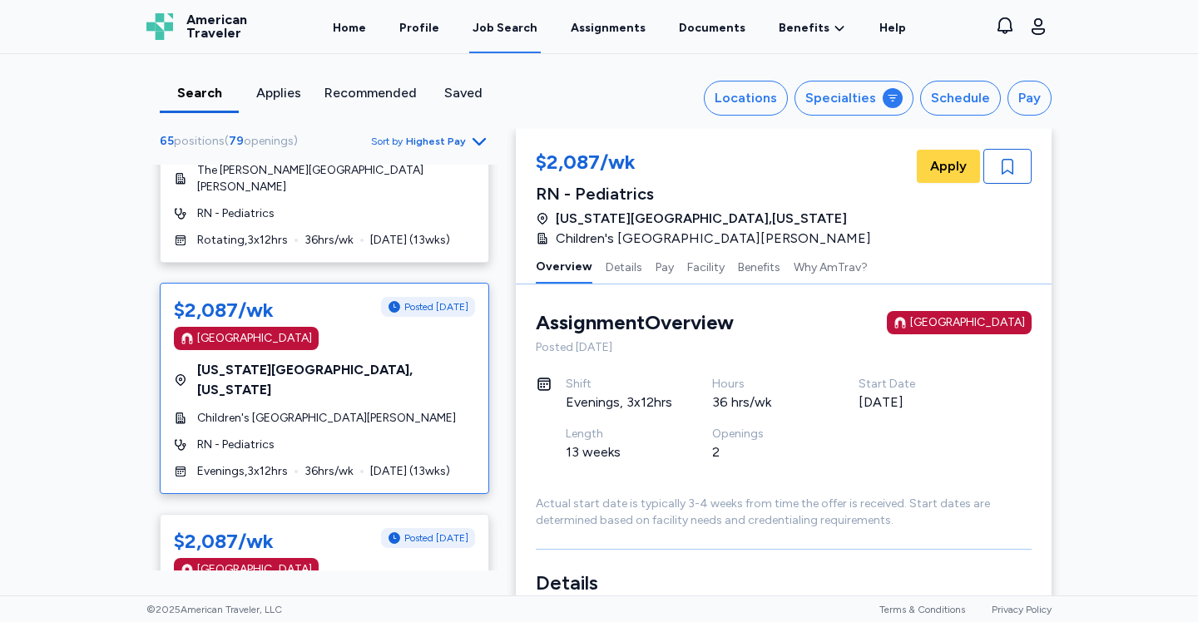
click at [762, 343] on div "Posted [DATE]" at bounding box center [784, 347] width 496 height 17
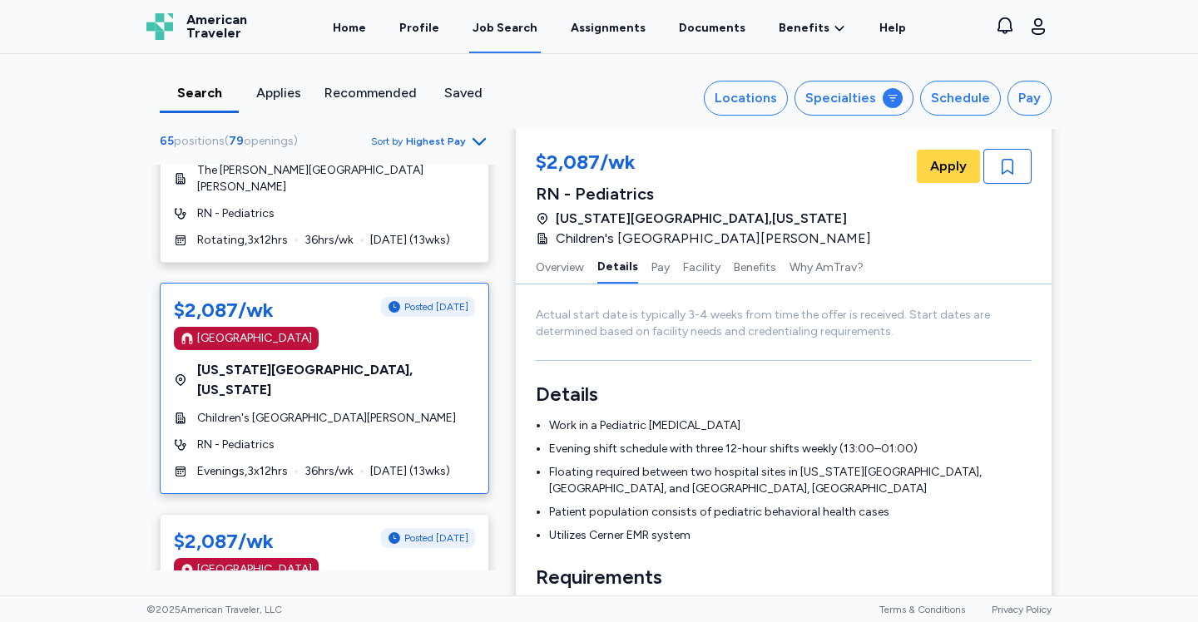
scroll to position [168, 0]
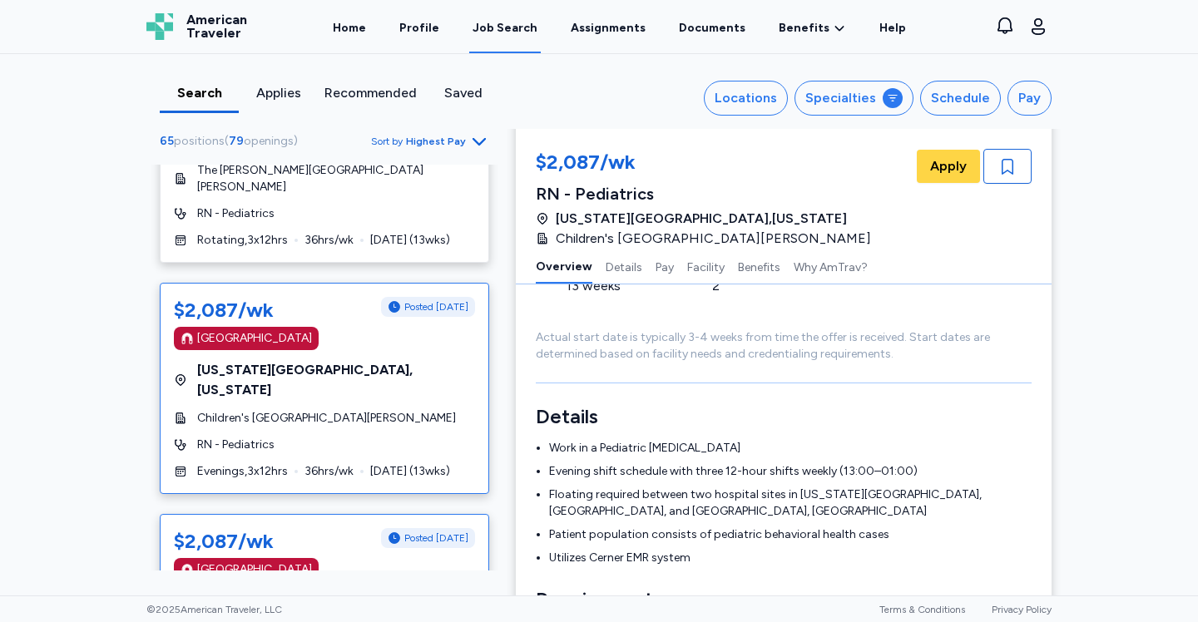
click at [325, 558] on div "[GEOGRAPHIC_DATA]" at bounding box center [324, 569] width 301 height 23
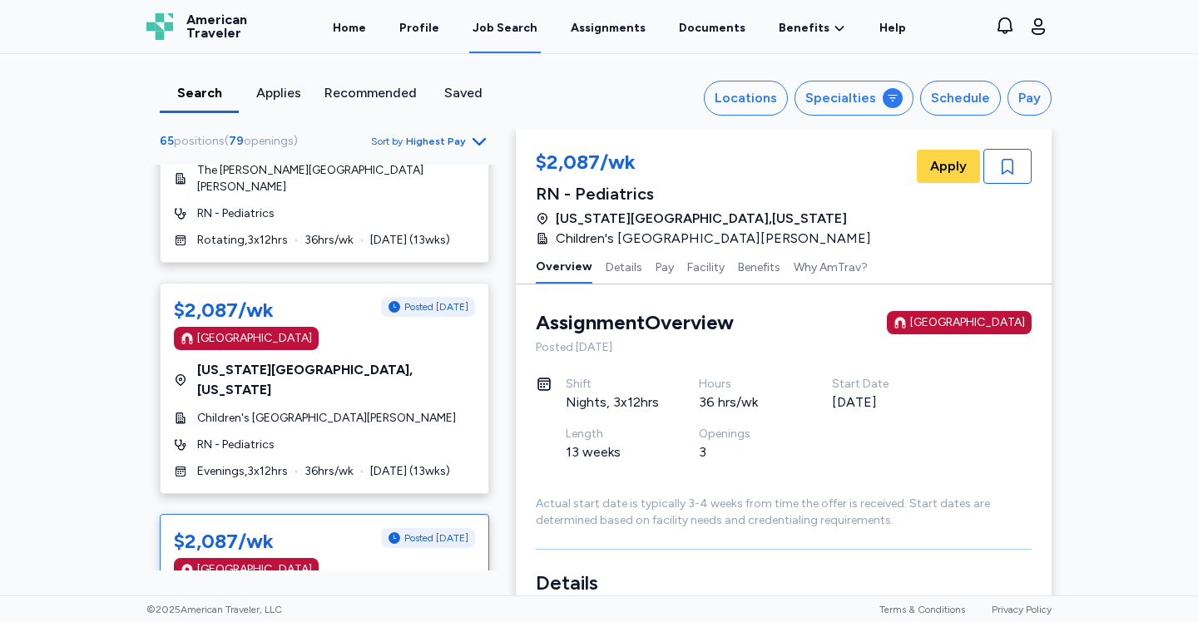
click at [743, 472] on div "Openings 3" at bounding box center [765, 451] width 133 height 50
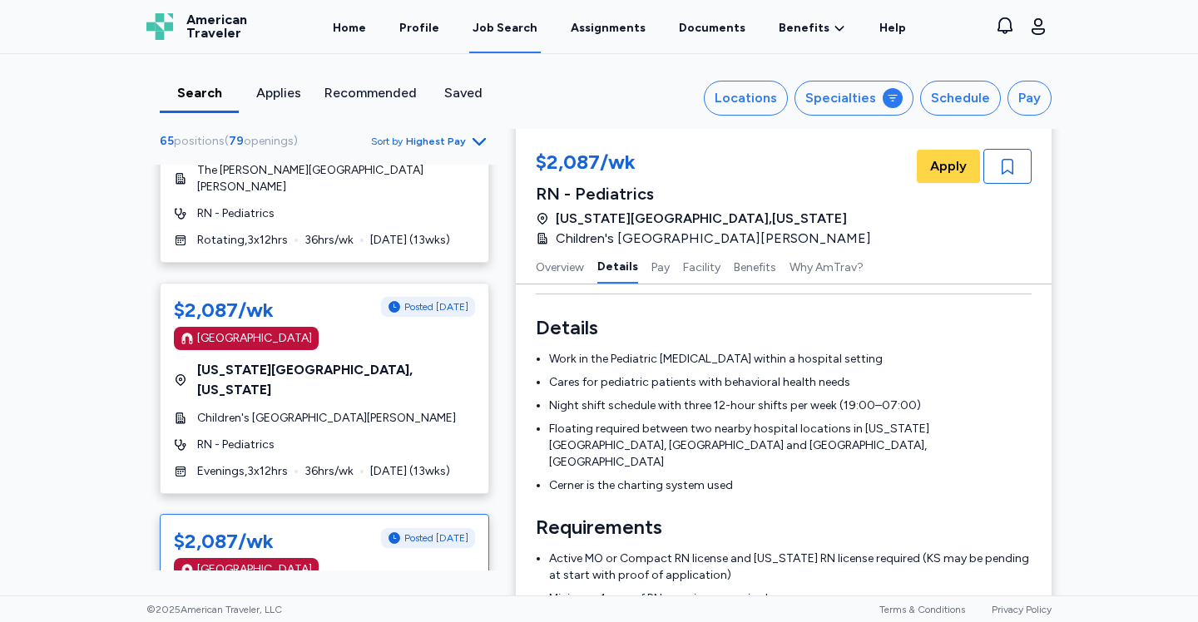
scroll to position [276, 0]
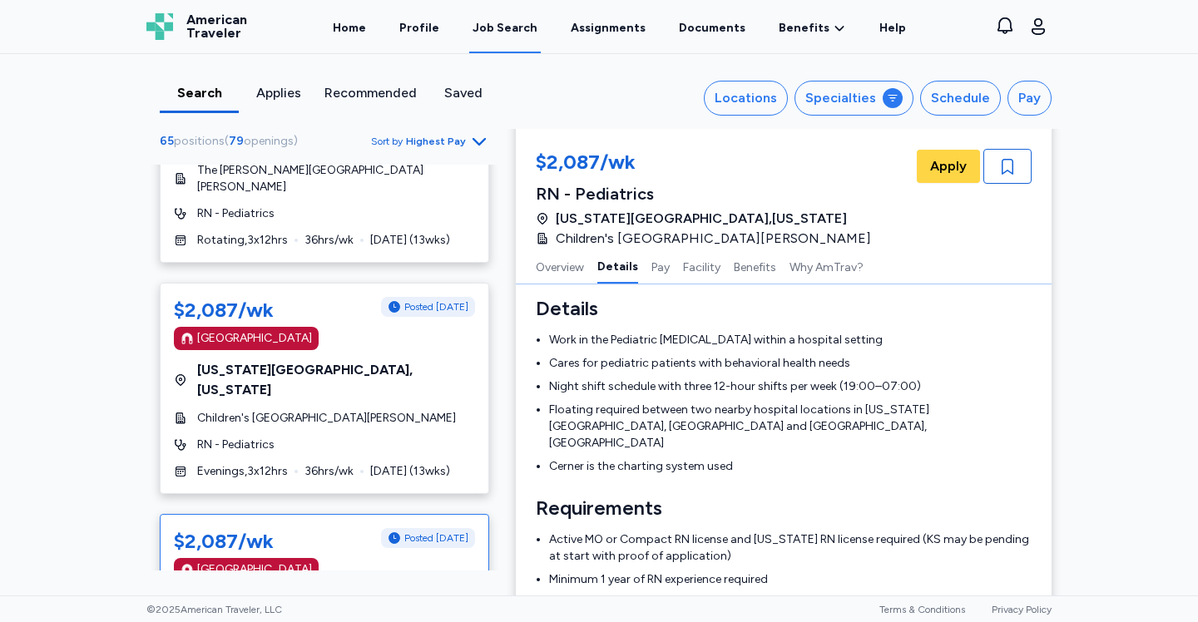
click at [69, 386] on div "Search Applies Recommended Saved Locations Specialties Schedule Pay 65 position…" at bounding box center [599, 324] width 1198 height 541
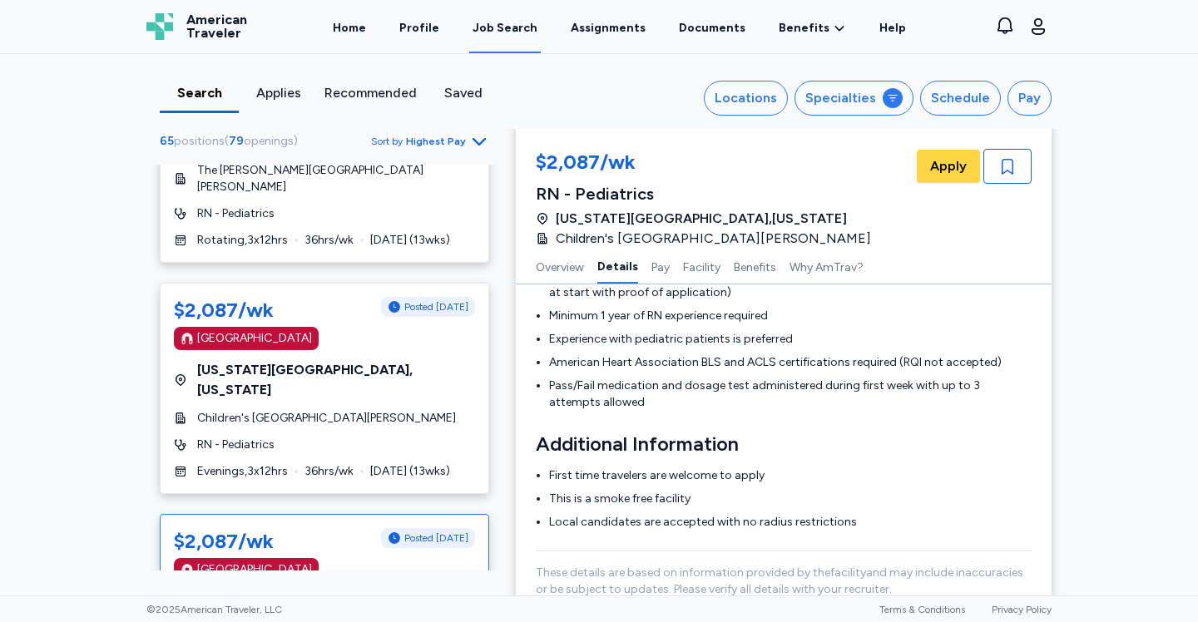
scroll to position [566, 0]
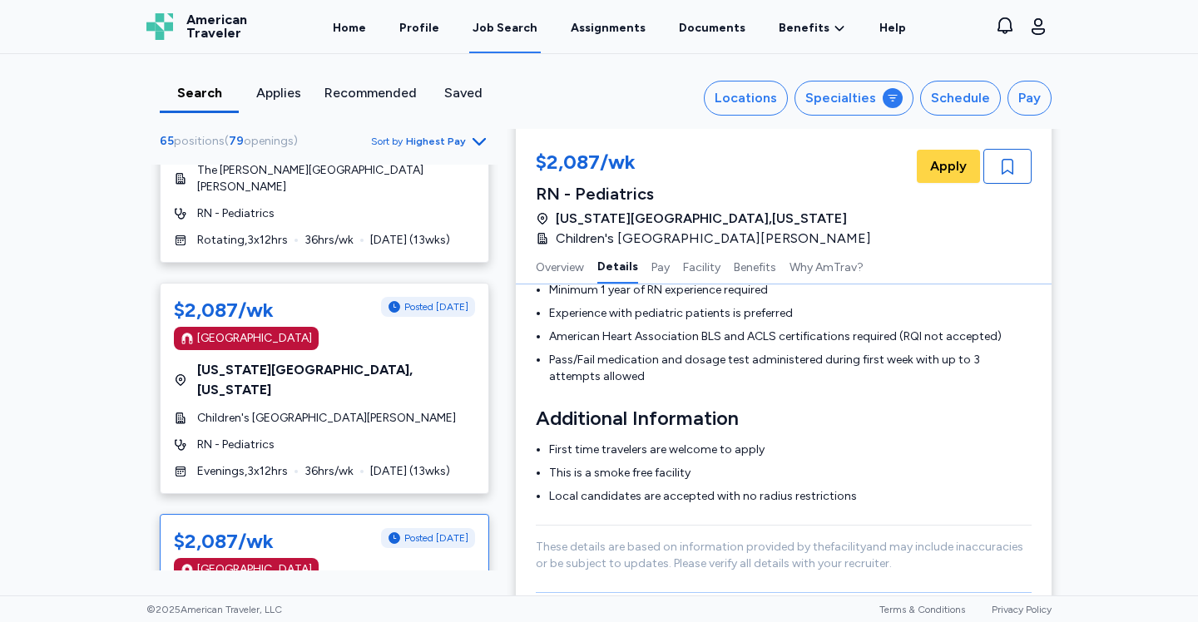
click at [496, 546] on div "$3,068/wk [GEOGRAPHIC_DATA] [GEOGRAPHIC_DATA] , [US_STATE][GEOGRAPHIC_DATA] of …" at bounding box center [324, 368] width 356 height 406
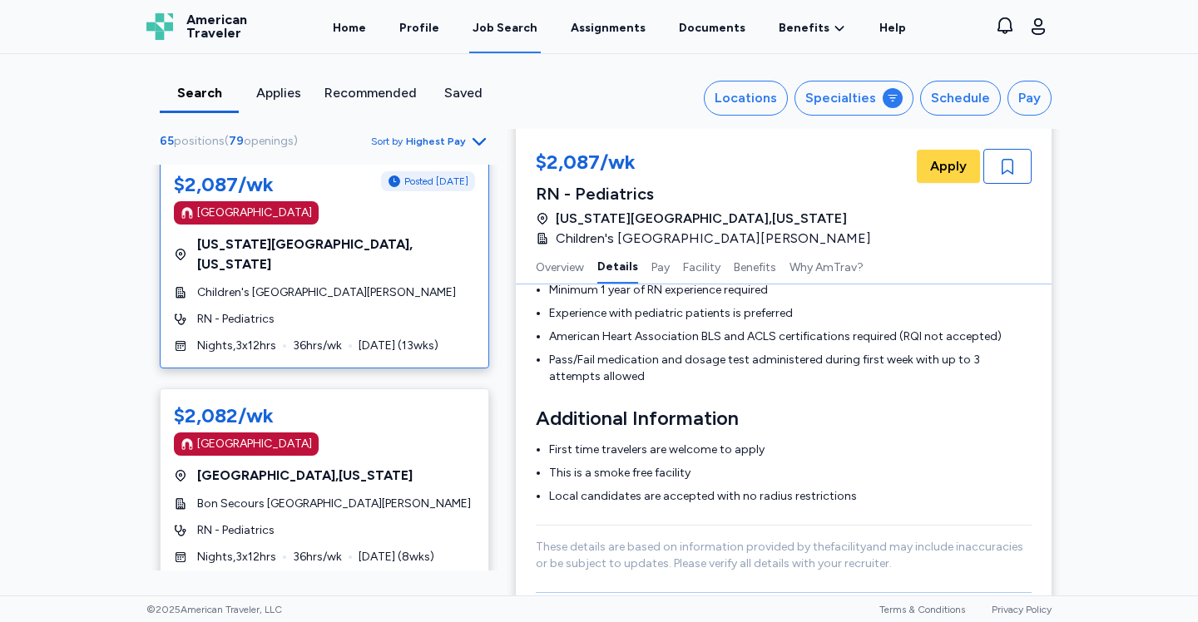
scroll to position [9683, 0]
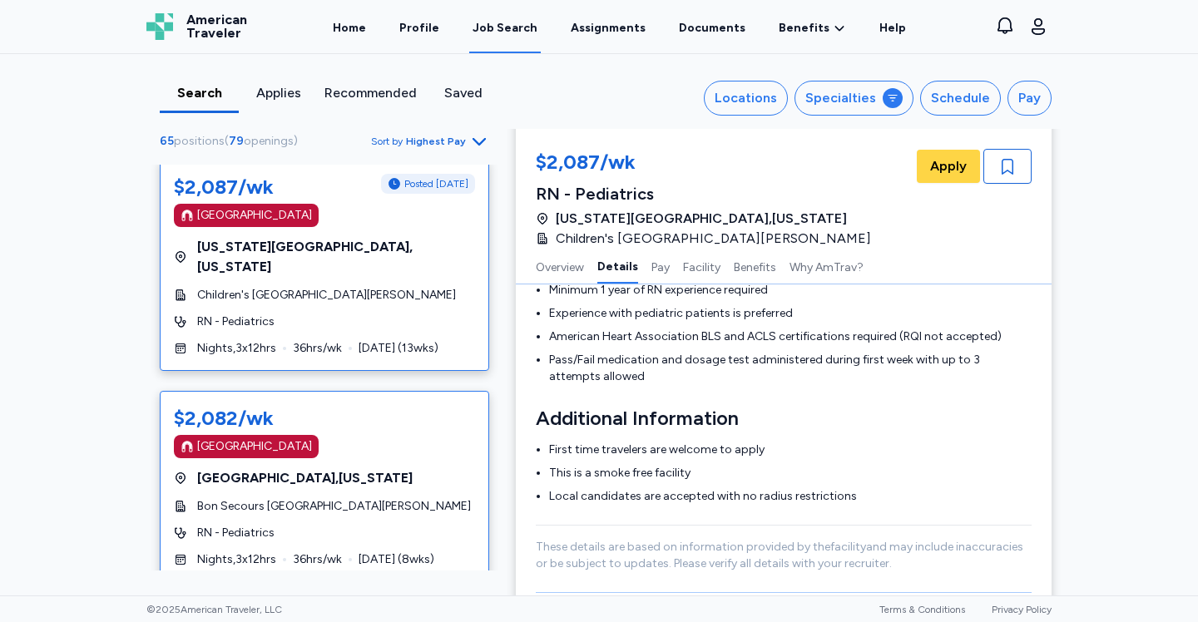
click at [348, 468] on span "[GEOGRAPHIC_DATA] , [US_STATE]" at bounding box center [304, 478] width 215 height 20
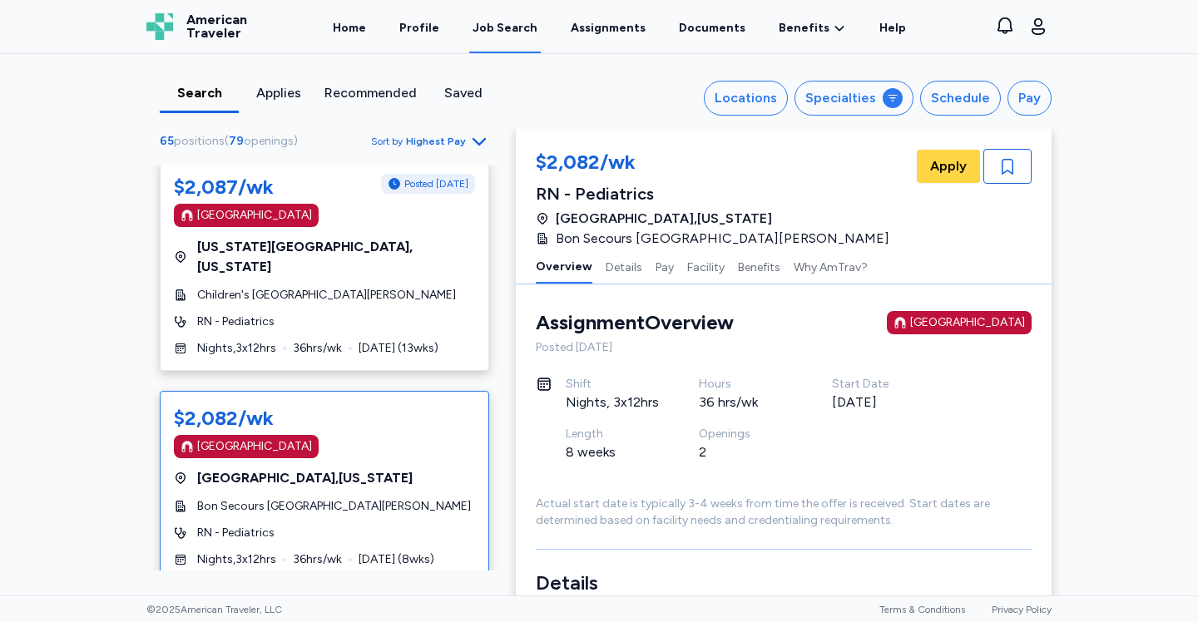
click at [776, 452] on div "2" at bounding box center [745, 452] width 93 height 20
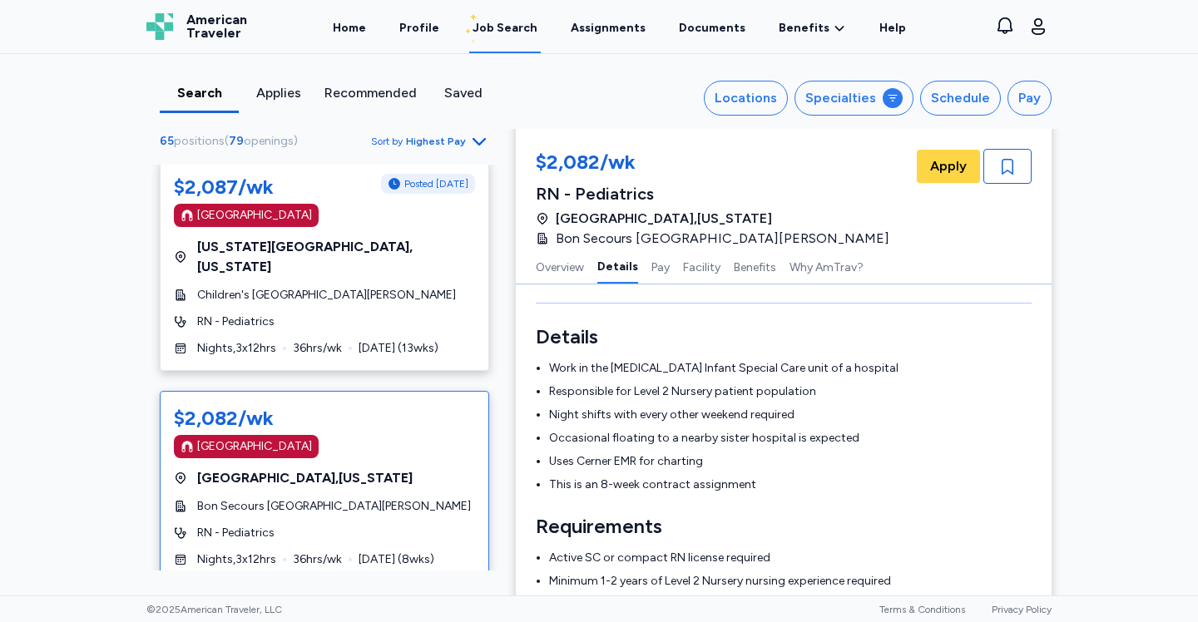
scroll to position [272, 0]
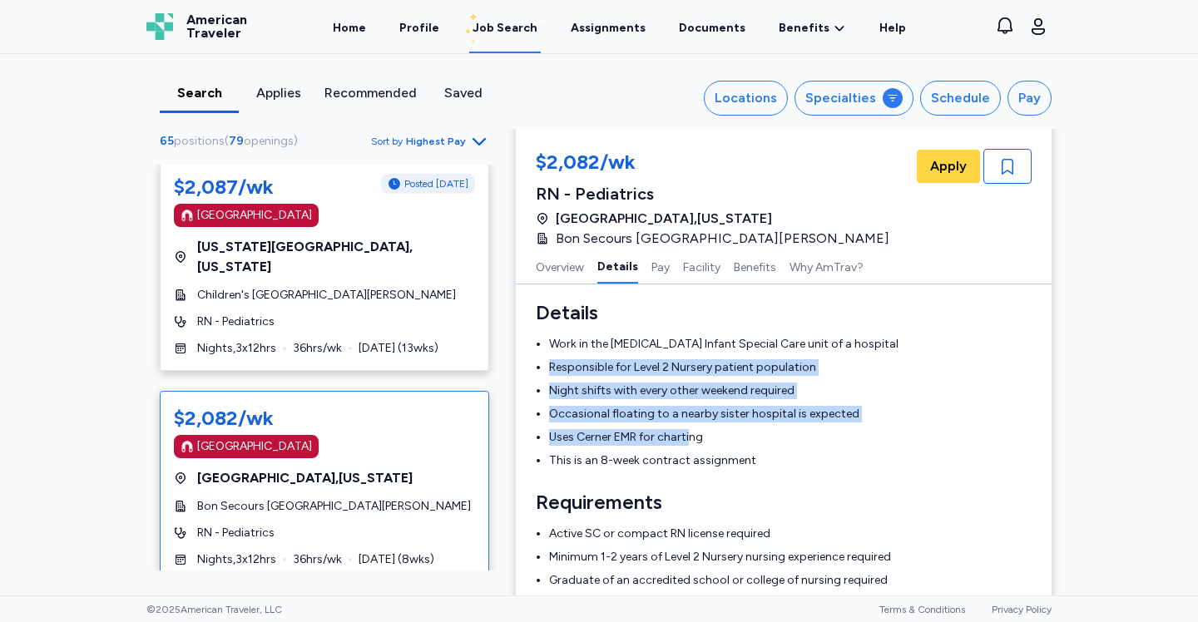
drag, startPoint x: 630, startPoint y: 355, endPoint x: 691, endPoint y: 437, distance: 102.8
click at [691, 437] on ul "Work in the [MEDICAL_DATA] Infant Special Care unit of a hospital Responsible f…" at bounding box center [784, 402] width 496 height 133
click at [691, 437] on li "Uses Cerner EMR for charting" at bounding box center [790, 437] width 482 height 17
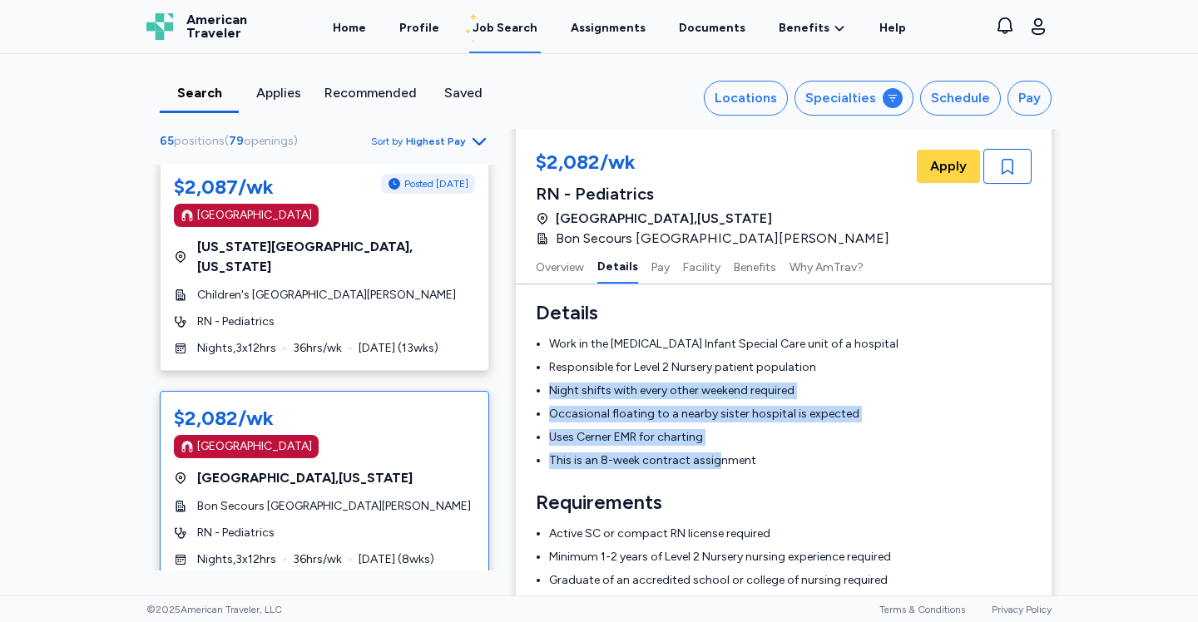
drag, startPoint x: 715, startPoint y: 453, endPoint x: 696, endPoint y: 372, distance: 83.7
click at [696, 372] on ul "Work in the [MEDICAL_DATA] Infant Special Care unit of a hospital Responsible f…" at bounding box center [784, 402] width 496 height 133
click at [696, 372] on li "Responsible for Level 2 Nursery patient population" at bounding box center [790, 367] width 482 height 17
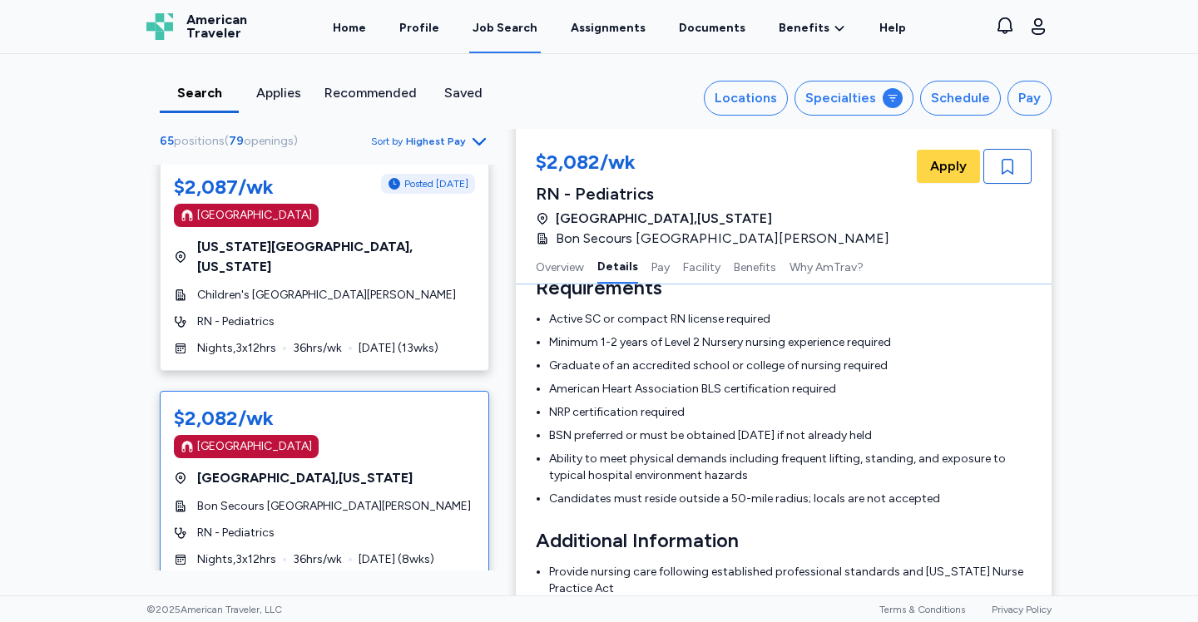
scroll to position [455, 0]
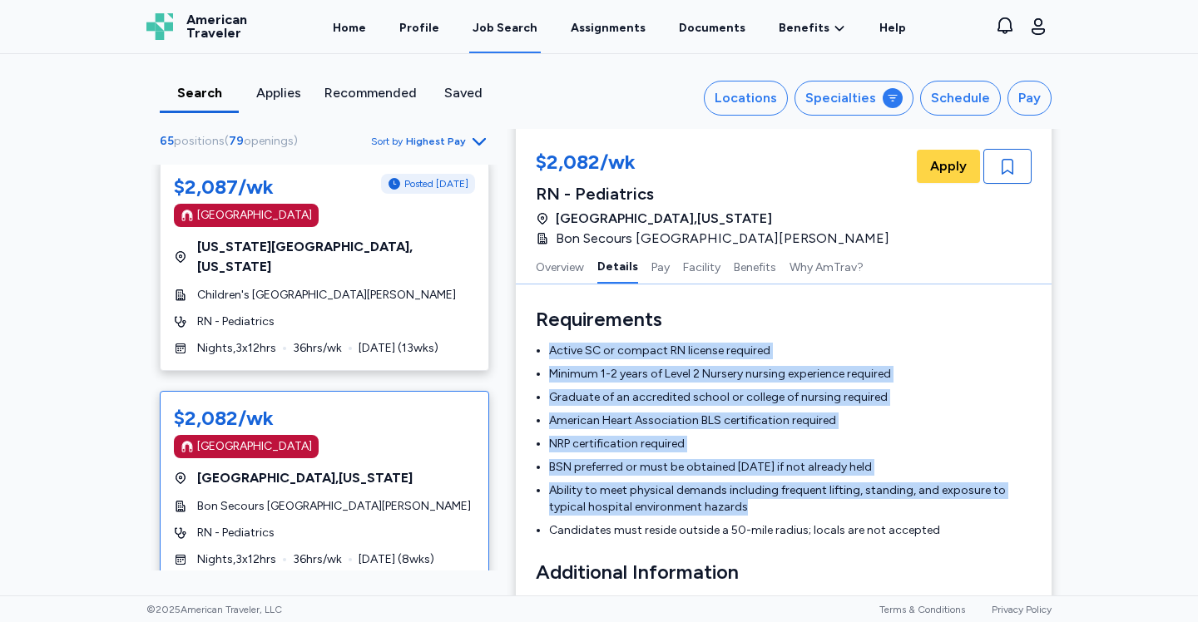
drag, startPoint x: 660, startPoint y: 335, endPoint x: 725, endPoint y: 501, distance: 178.5
click at [725, 501] on div "Requirements Active SC or compact RN license required Minimum 1-2 years of Leve…" at bounding box center [784, 422] width 496 height 233
click at [725, 501] on li "Ability to meet physical demands including frequent lifting, standing, and expo…" at bounding box center [790, 498] width 482 height 33
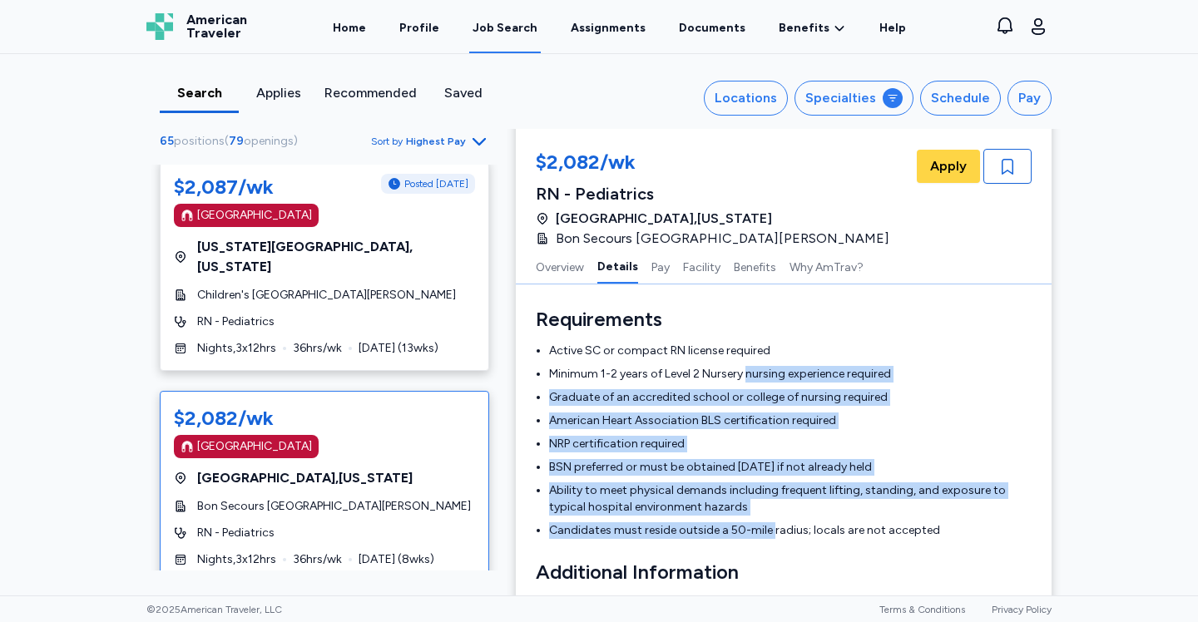
drag, startPoint x: 768, startPoint y: 531, endPoint x: 747, endPoint y: 368, distance: 165.3
click at [747, 368] on ul "Active SC or compact RN license required Minimum 1-2 years of Level 2 Nursery n…" at bounding box center [784, 441] width 496 height 196
click at [747, 368] on li "Minimum 1-2 years of Level 2 Nursery nursing experience required" at bounding box center [790, 374] width 482 height 17
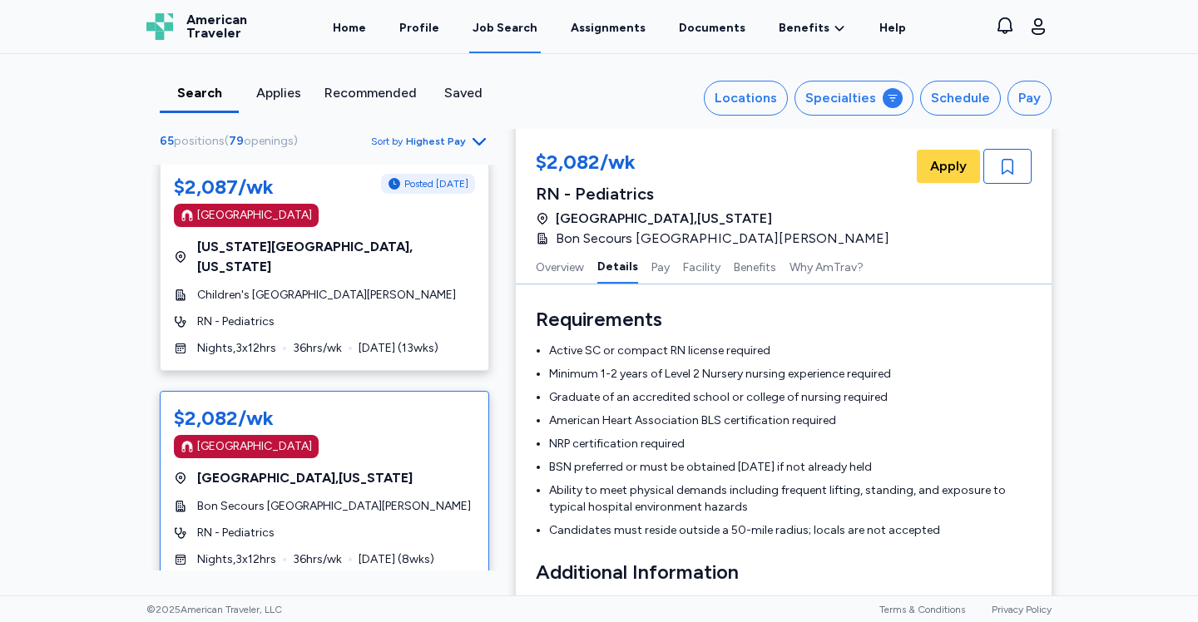
click at [131, 427] on div "Search Applies Recommended Saved Locations Specialties Schedule Pay 65 position…" at bounding box center [599, 324] width 1198 height 541
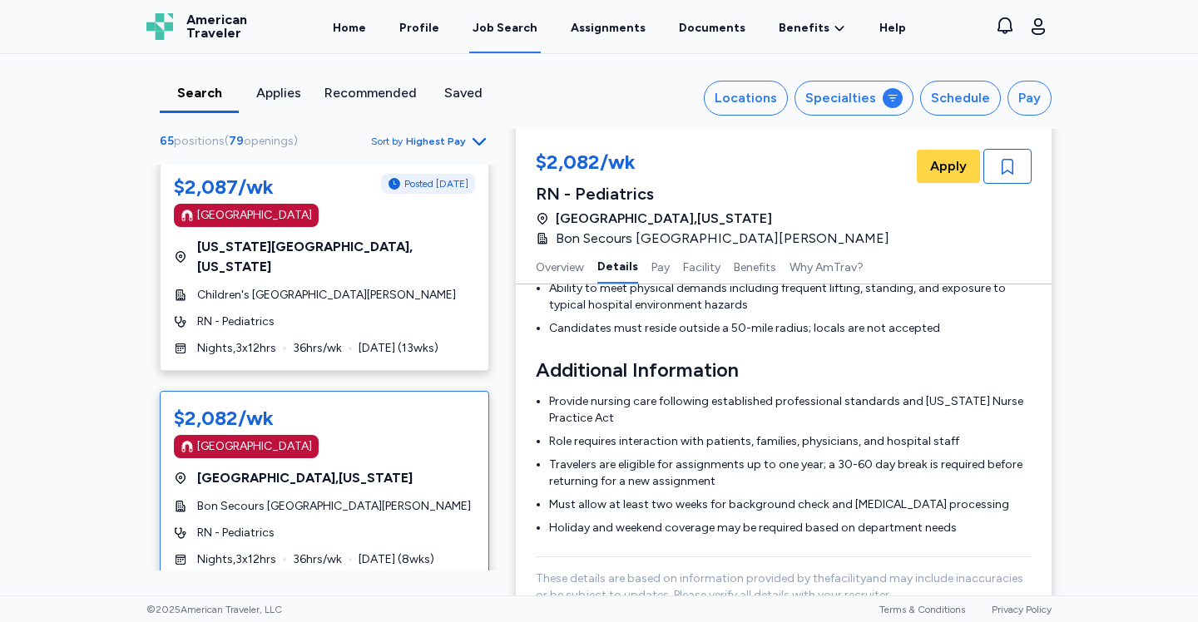
scroll to position [689, 0]
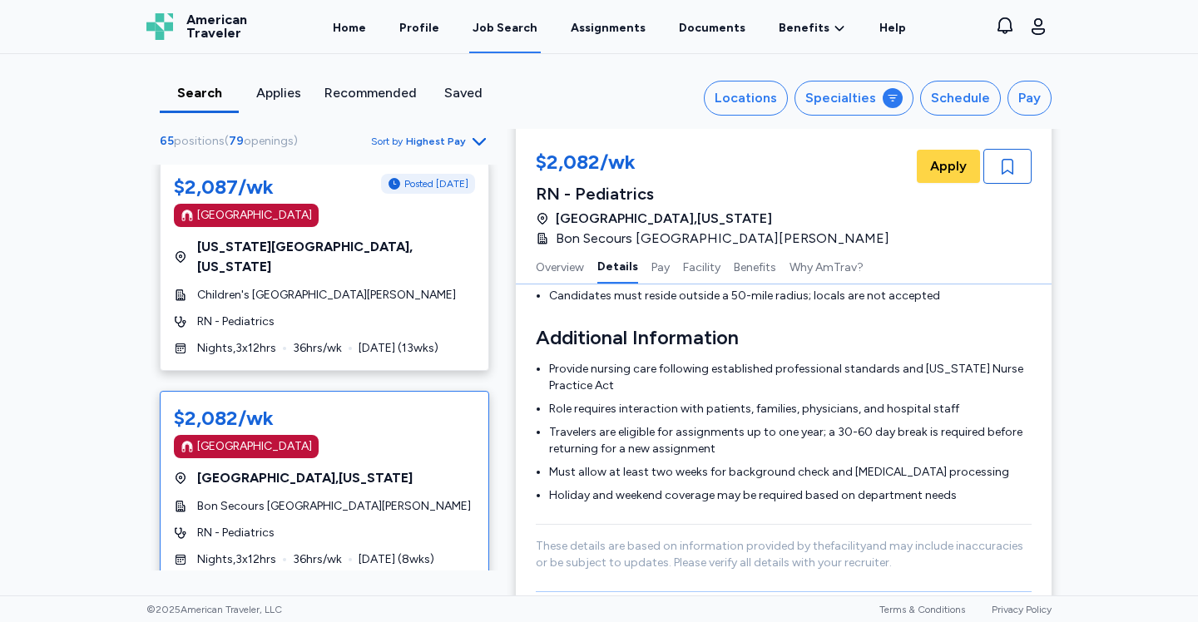
click at [489, 398] on div "$3,068/wk [GEOGRAPHIC_DATA] [GEOGRAPHIC_DATA] , [US_STATE][GEOGRAPHIC_DATA] of …" at bounding box center [324, 368] width 356 height 406
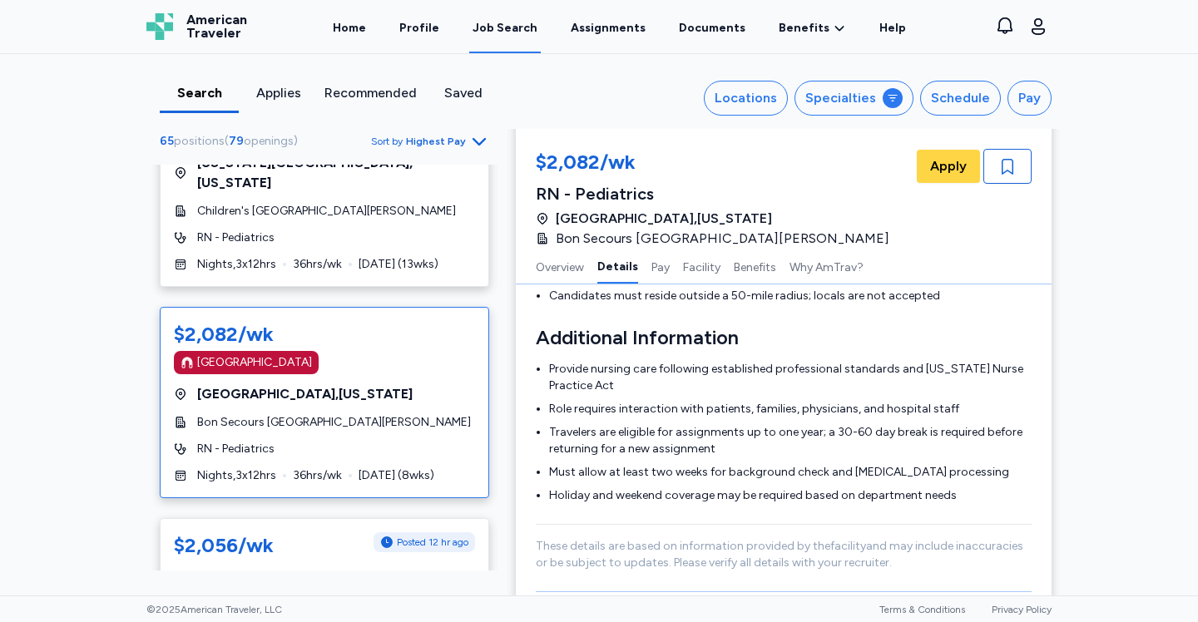
scroll to position [9757, 0]
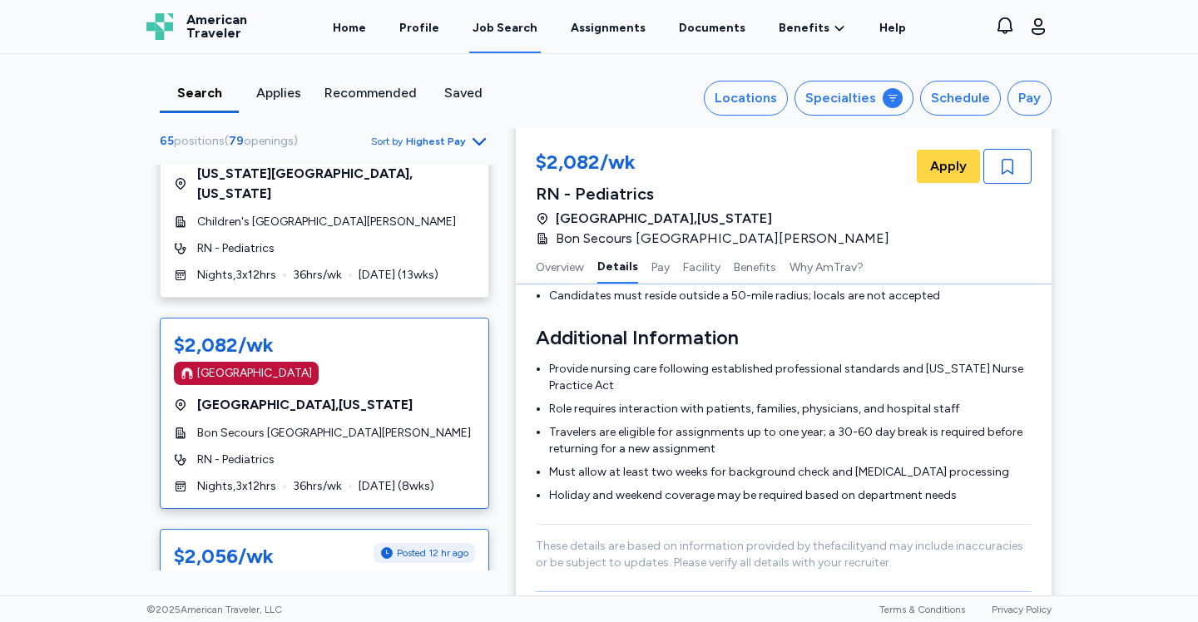
click at [295, 529] on div "$2,056/wk Posted 12 hr ago [GEOGRAPHIC_DATA] , [US_STATE] [DATE] [GEOGRAPHIC_DA…" at bounding box center [324, 613] width 329 height 168
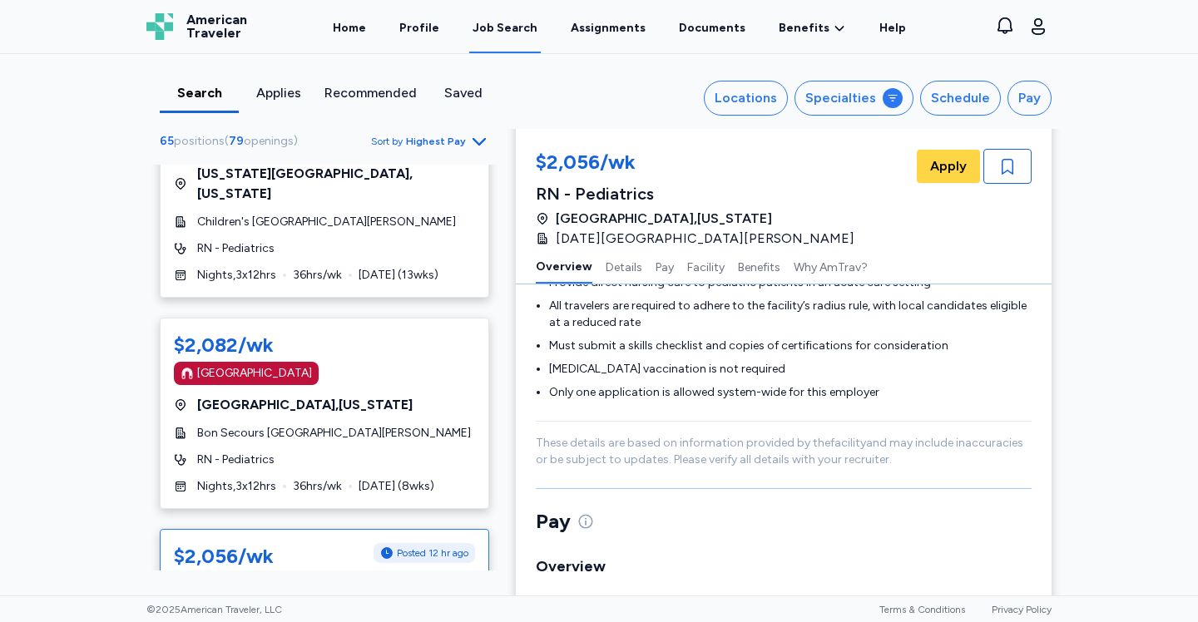
scroll to position [2, 0]
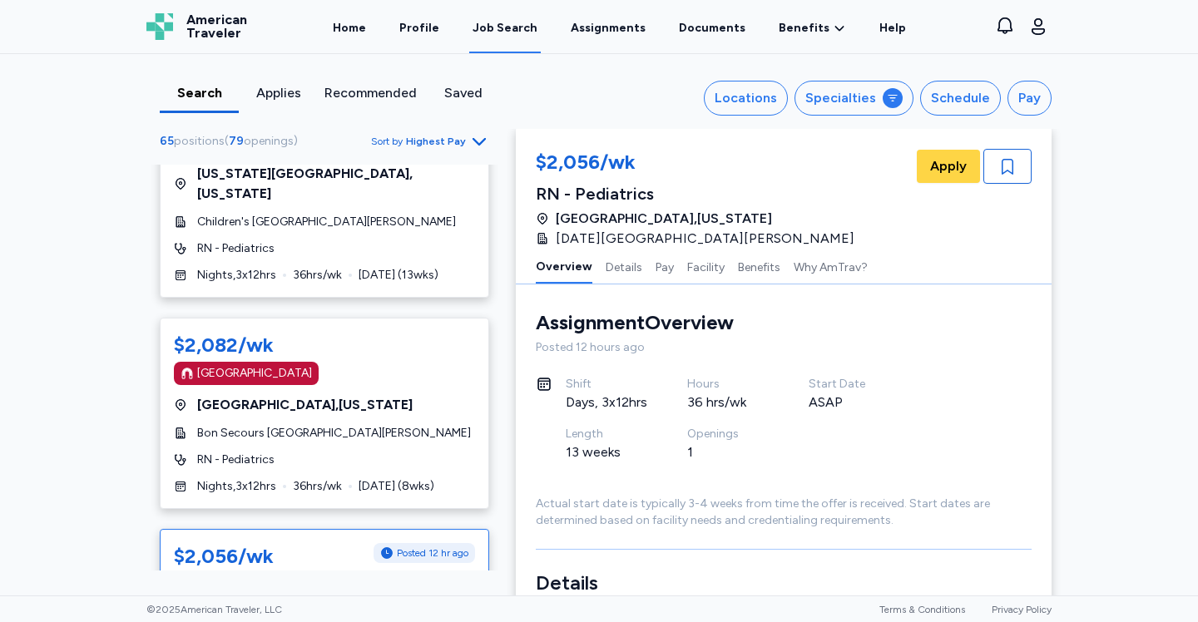
click at [829, 353] on div "Posted 12 hours ago" at bounding box center [784, 347] width 496 height 17
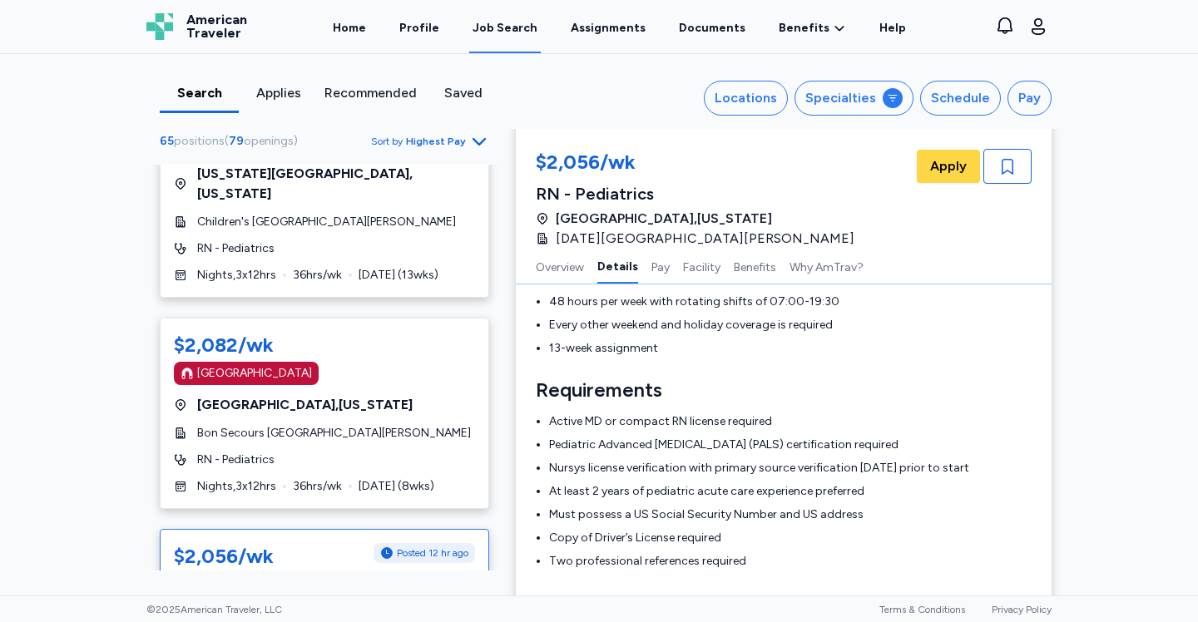
scroll to position [443, 0]
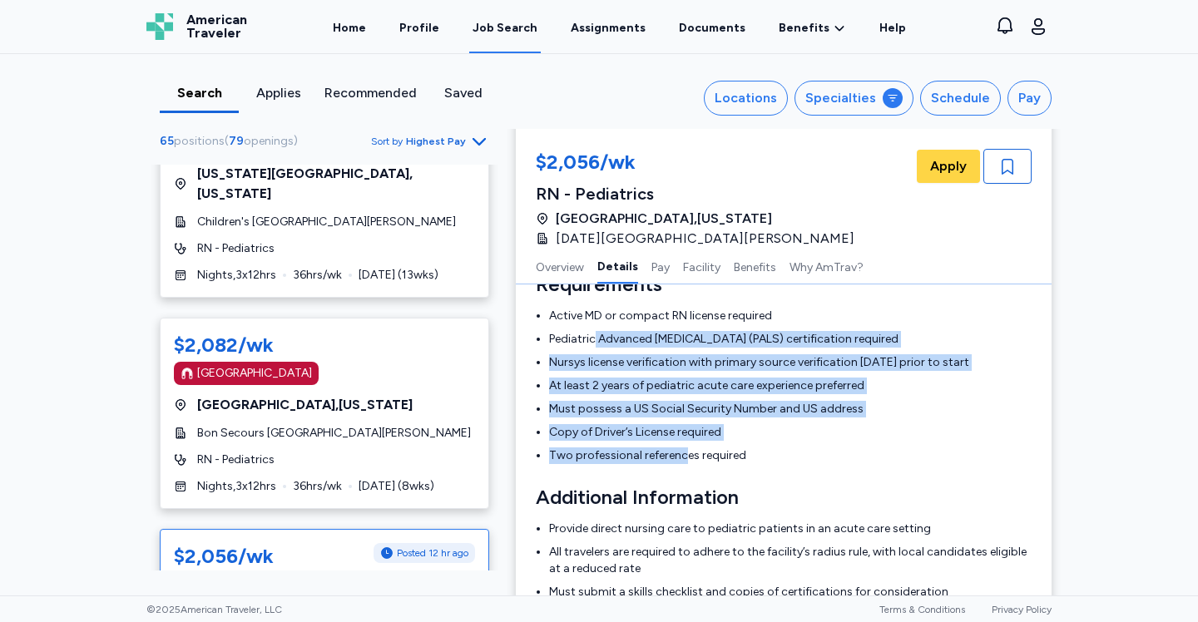
drag, startPoint x: 594, startPoint y: 343, endPoint x: 689, endPoint y: 461, distance: 151.4
click at [689, 461] on ul "Active MD or compact RN license required Pediatric Advanced [MEDICAL_DATA] (PAL…" at bounding box center [784, 386] width 496 height 156
click at [689, 461] on li "Two professional references required" at bounding box center [790, 455] width 482 height 17
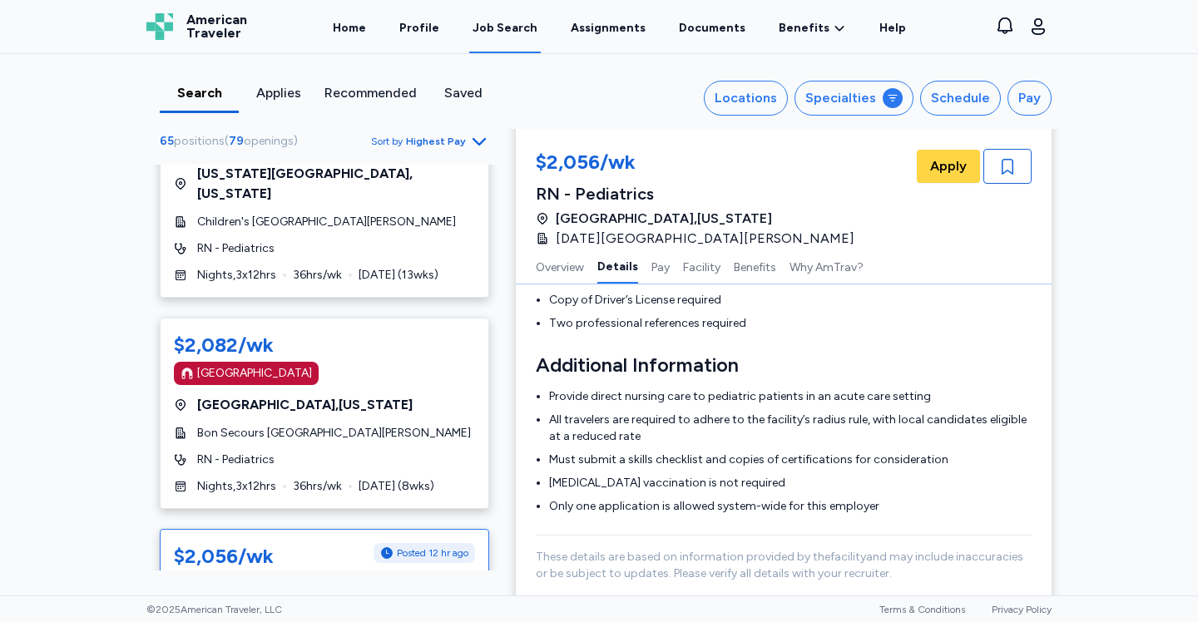
scroll to position [612, 0]
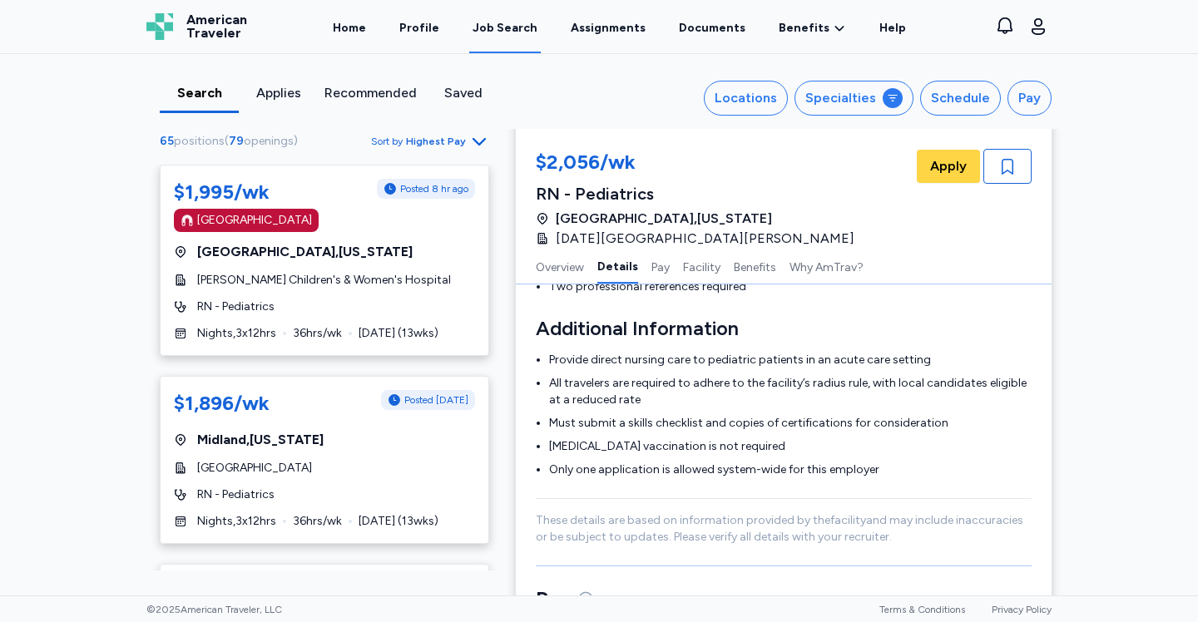
click at [67, 328] on div "Search Applies Recommended Saved Locations Specialties Schedule Pay 65 position…" at bounding box center [599, 324] width 1198 height 541
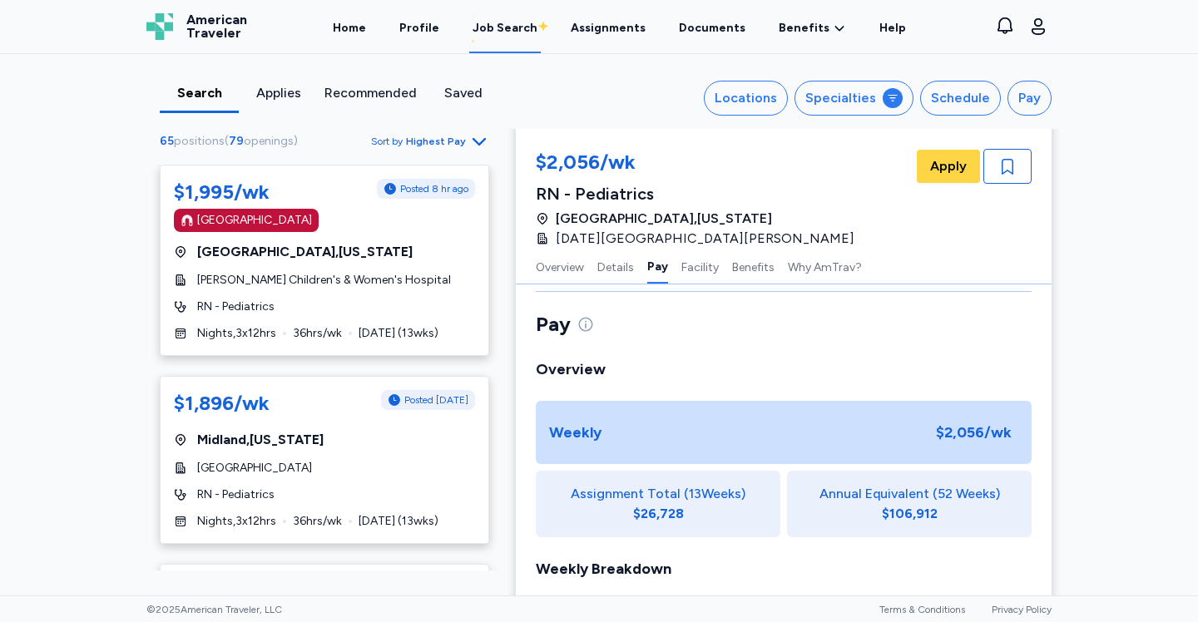
scroll to position [893, 0]
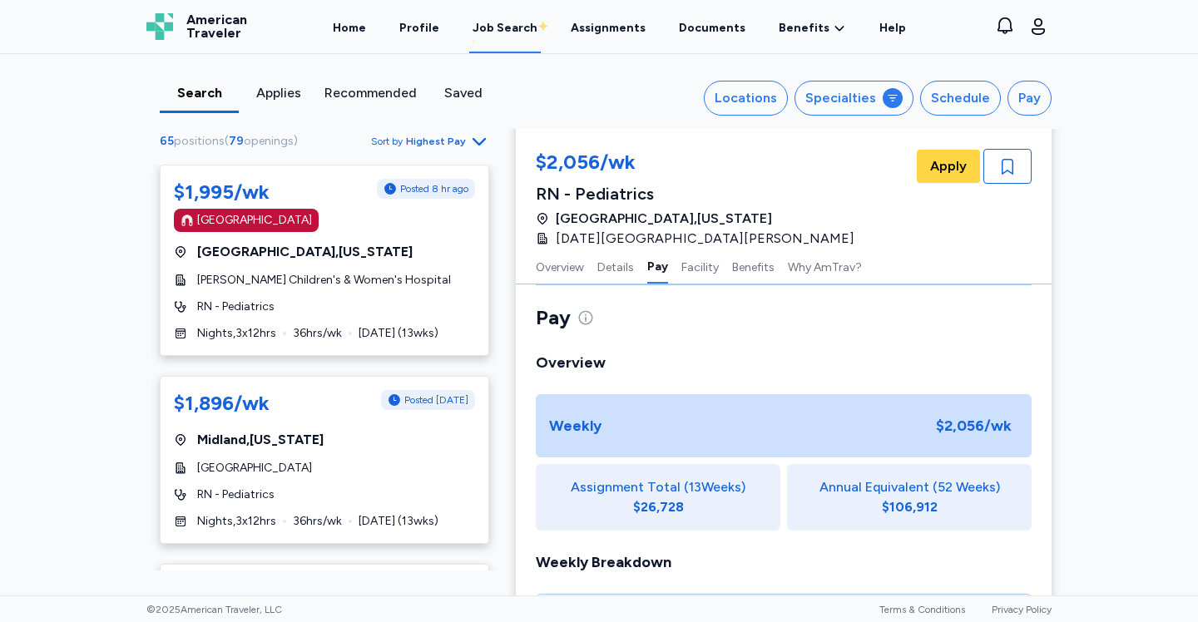
click at [494, 361] on div "$1,995/wk Posted 8 hr ago [GEOGRAPHIC_DATA] [GEOGRAPHIC_DATA] , [US_STATE] [PER…" at bounding box center [324, 368] width 356 height 406
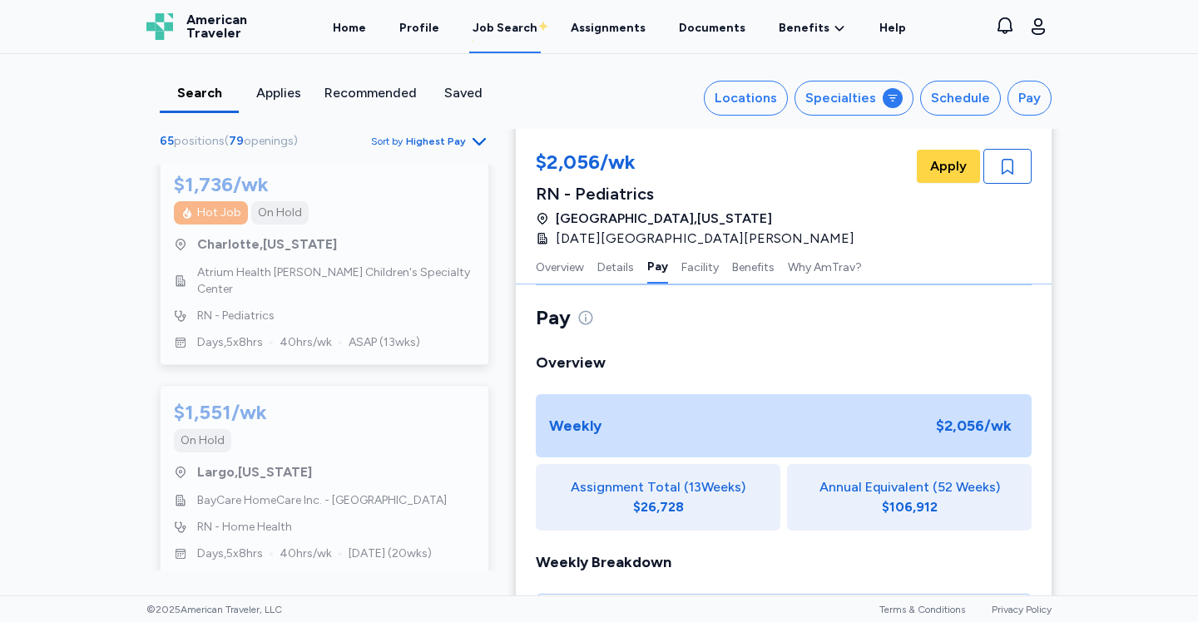
scroll to position [2640, 0]
